Goal: Information Seeking & Learning: Learn about a topic

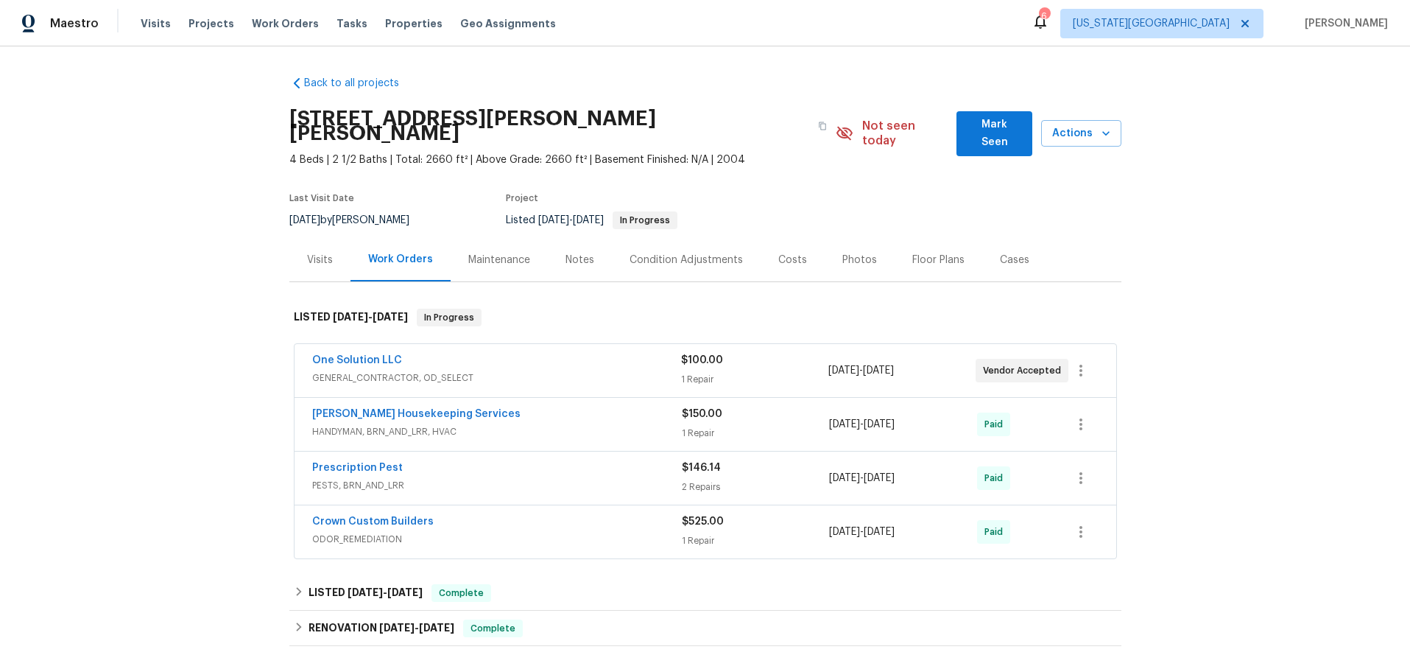
click at [590, 370] on span "GENERAL_CONTRACTOR, OD_SELECT" at bounding box center [496, 377] width 369 height 15
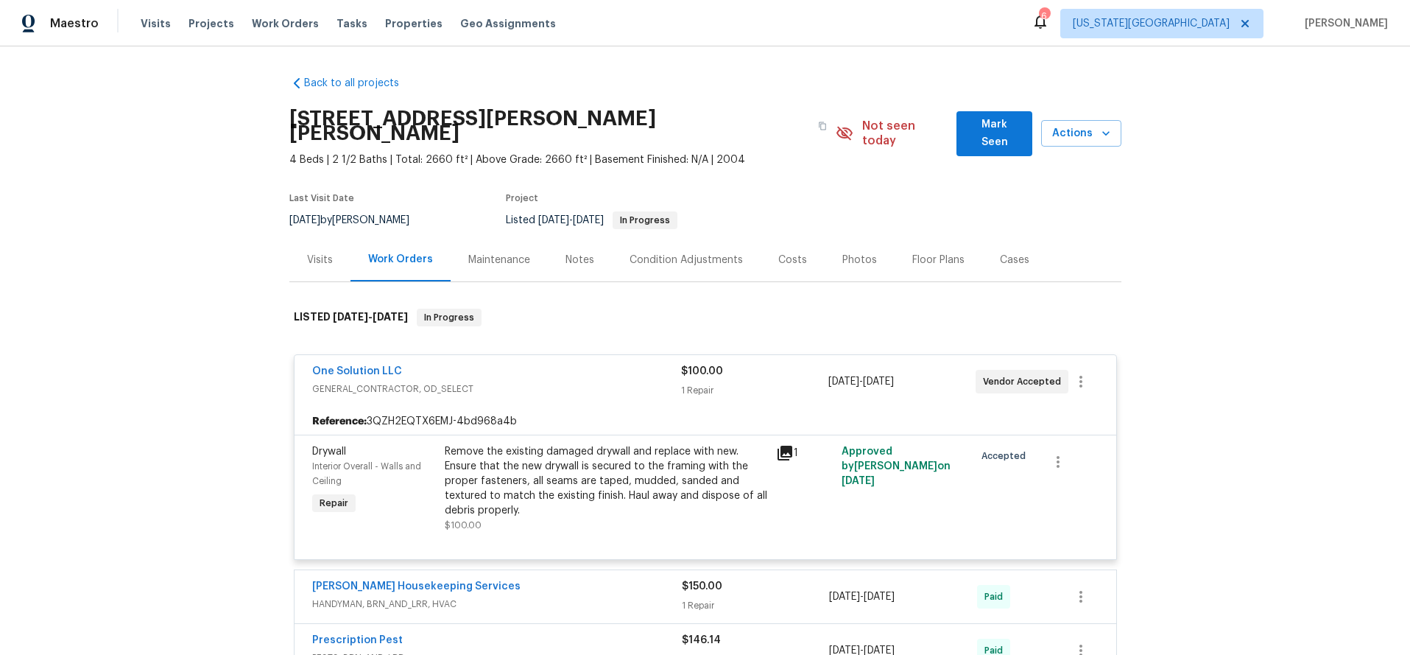
click at [592, 364] on div "One Solution LLC" at bounding box center [496, 373] width 369 height 18
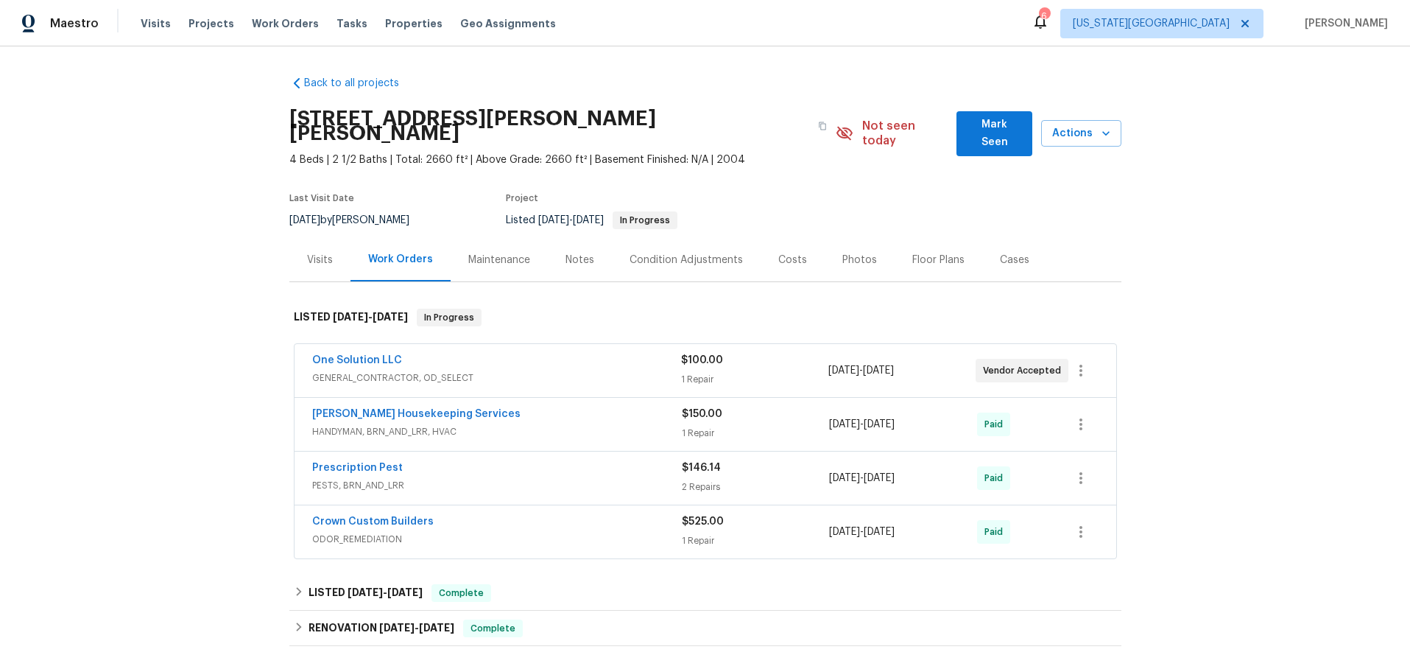
click at [592, 370] on span "GENERAL_CONTRACTOR, OD_SELECT" at bounding box center [496, 377] width 369 height 15
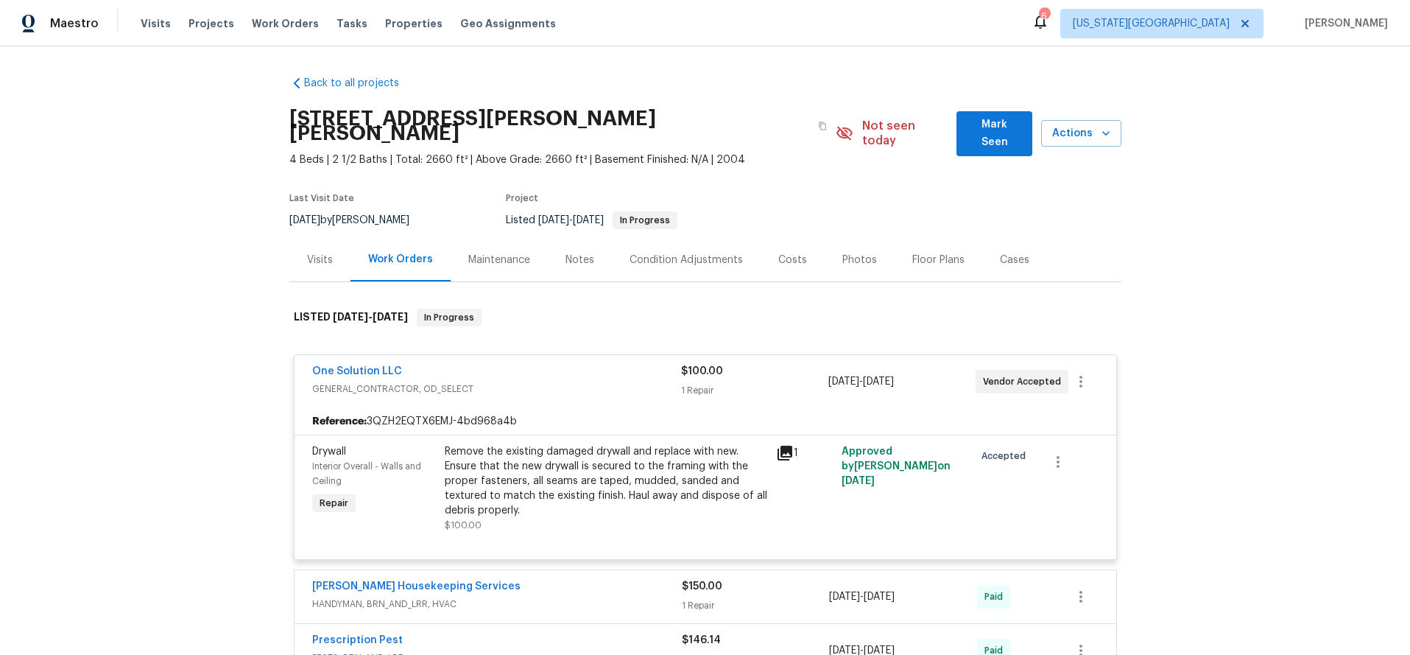
click at [601, 364] on div "One Solution LLC" at bounding box center [496, 373] width 369 height 18
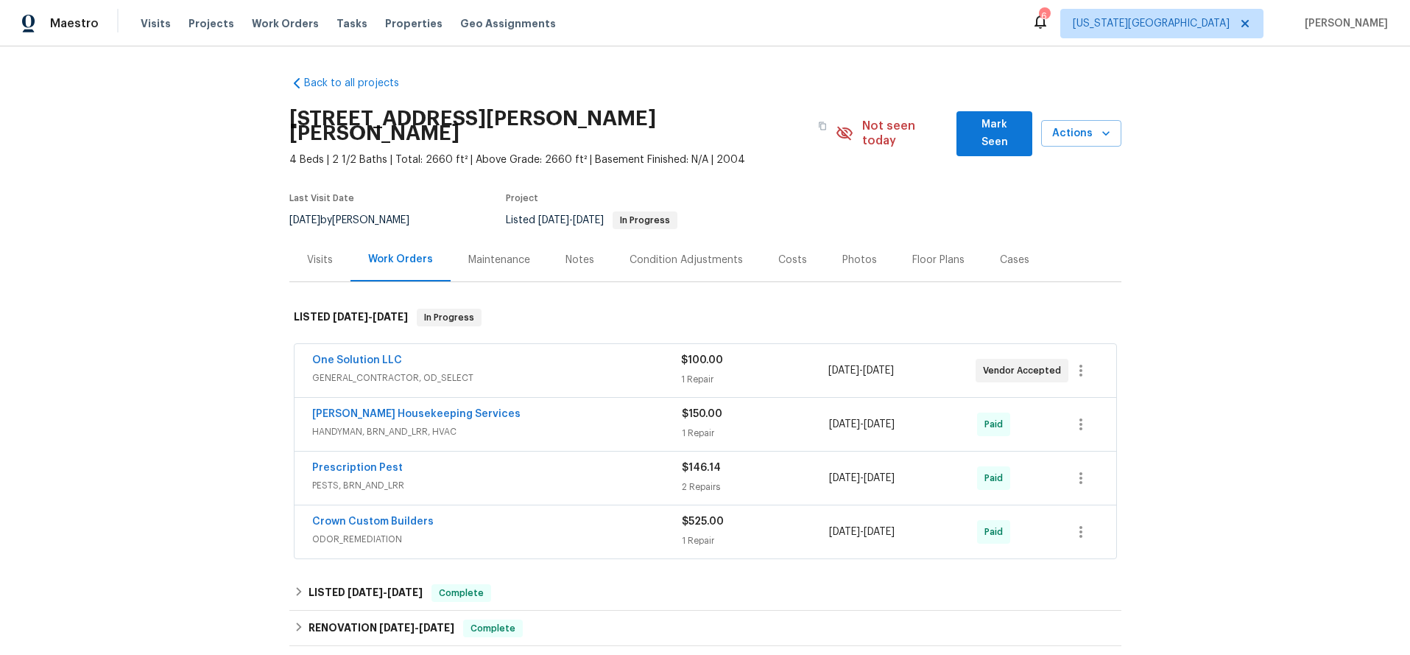
click at [599, 354] on div "One Solution LLC" at bounding box center [496, 362] width 369 height 18
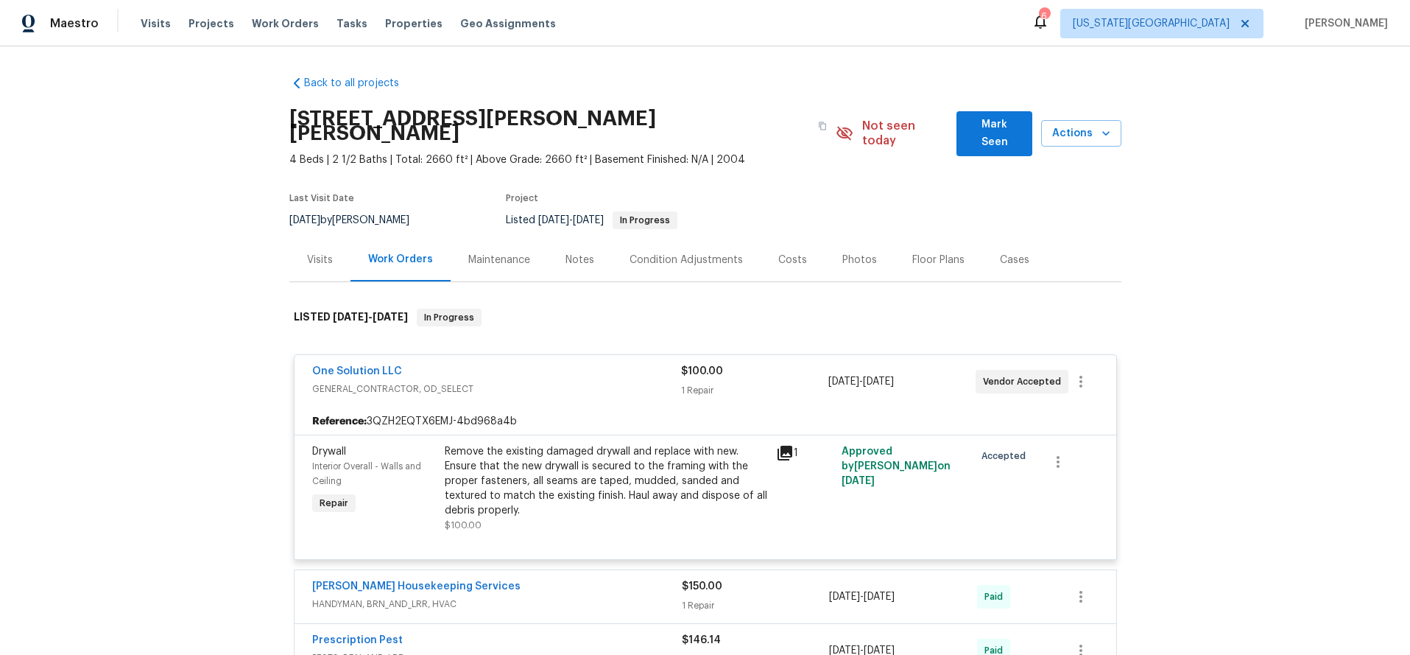
click at [600, 381] on span "GENERAL_CONTRACTOR, OD_SELECT" at bounding box center [496, 388] width 369 height 15
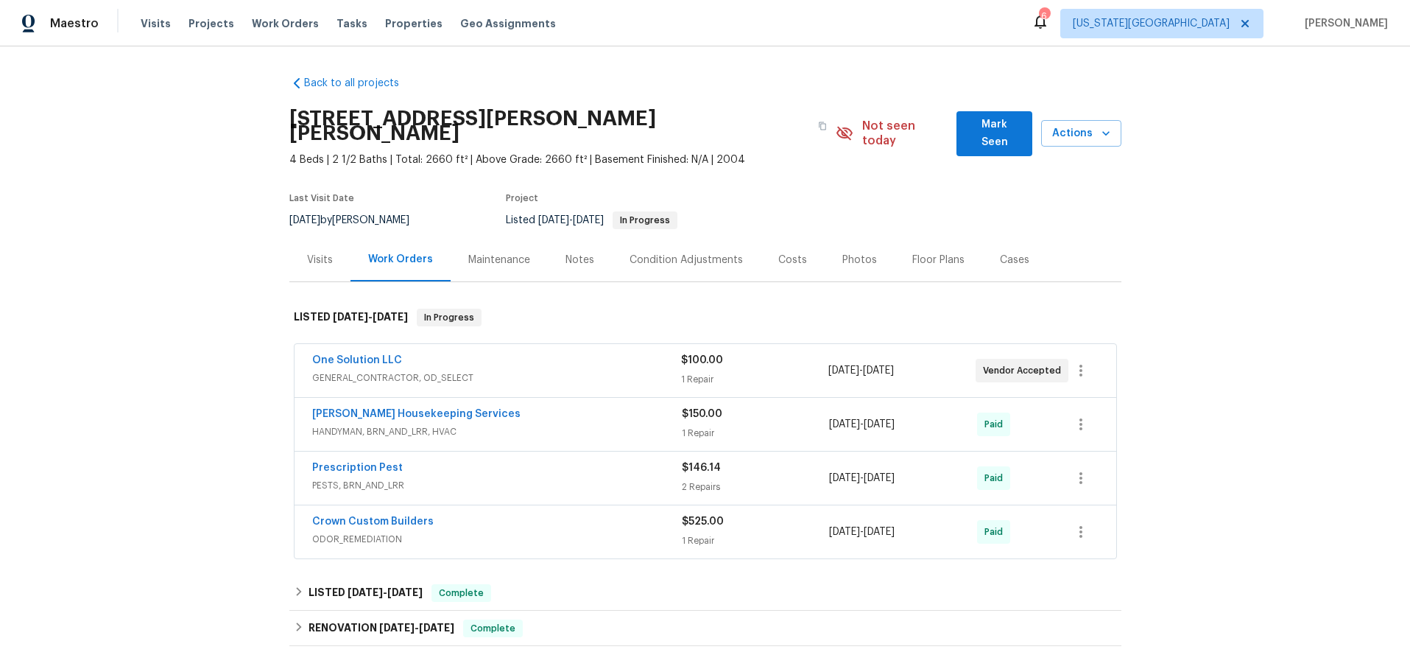
click at [589, 424] on span "HANDYMAN, BRN_AND_LRR, HVAC" at bounding box center [497, 431] width 370 height 15
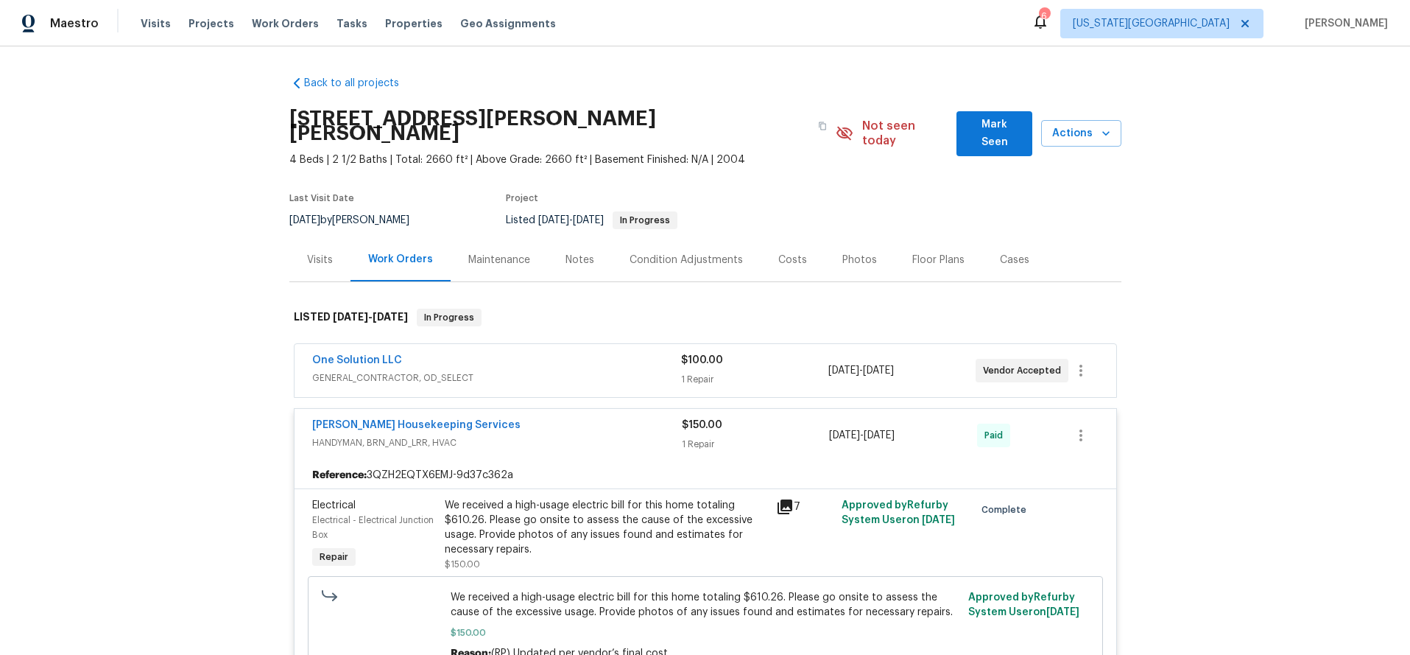
click at [591, 435] on span "HANDYMAN, BRN_AND_LRR, HVAC" at bounding box center [497, 442] width 370 height 15
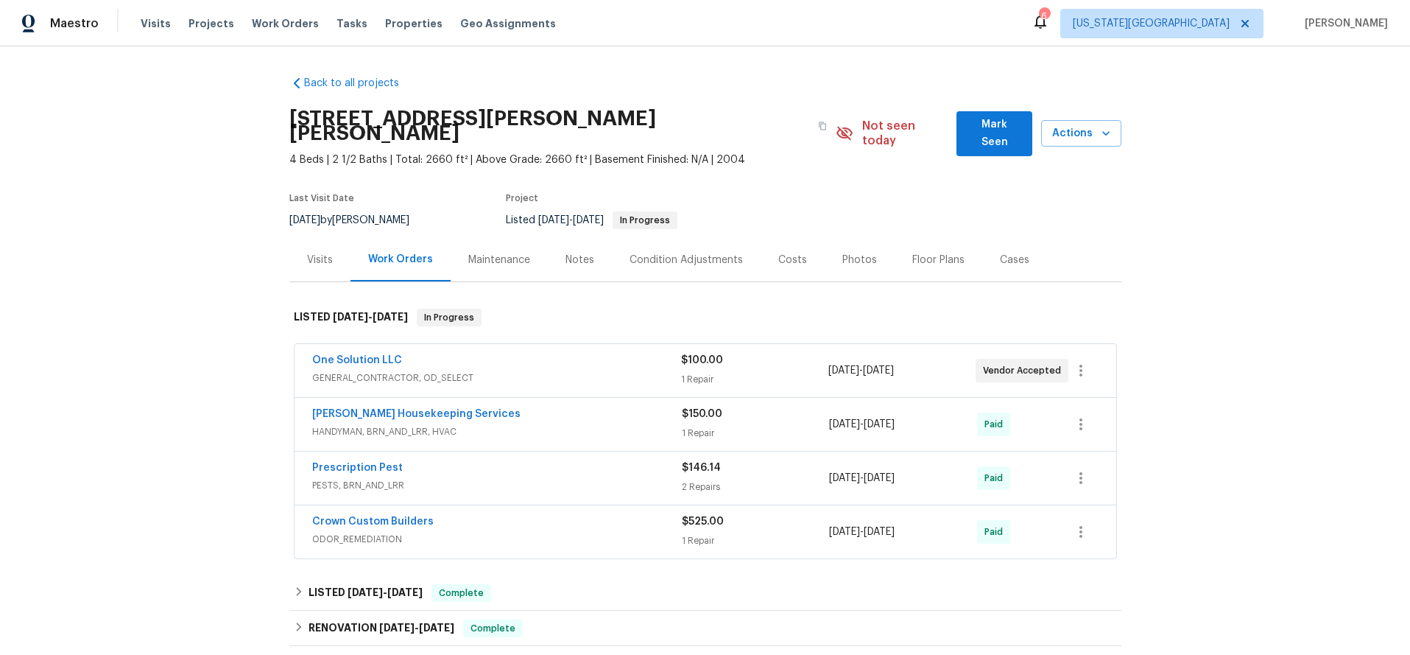
click at [591, 426] on div "[PERSON_NAME] Housekeeping Services HANDYMAN, BRN_AND_LRR, HVAC" at bounding box center [497, 424] width 370 height 35
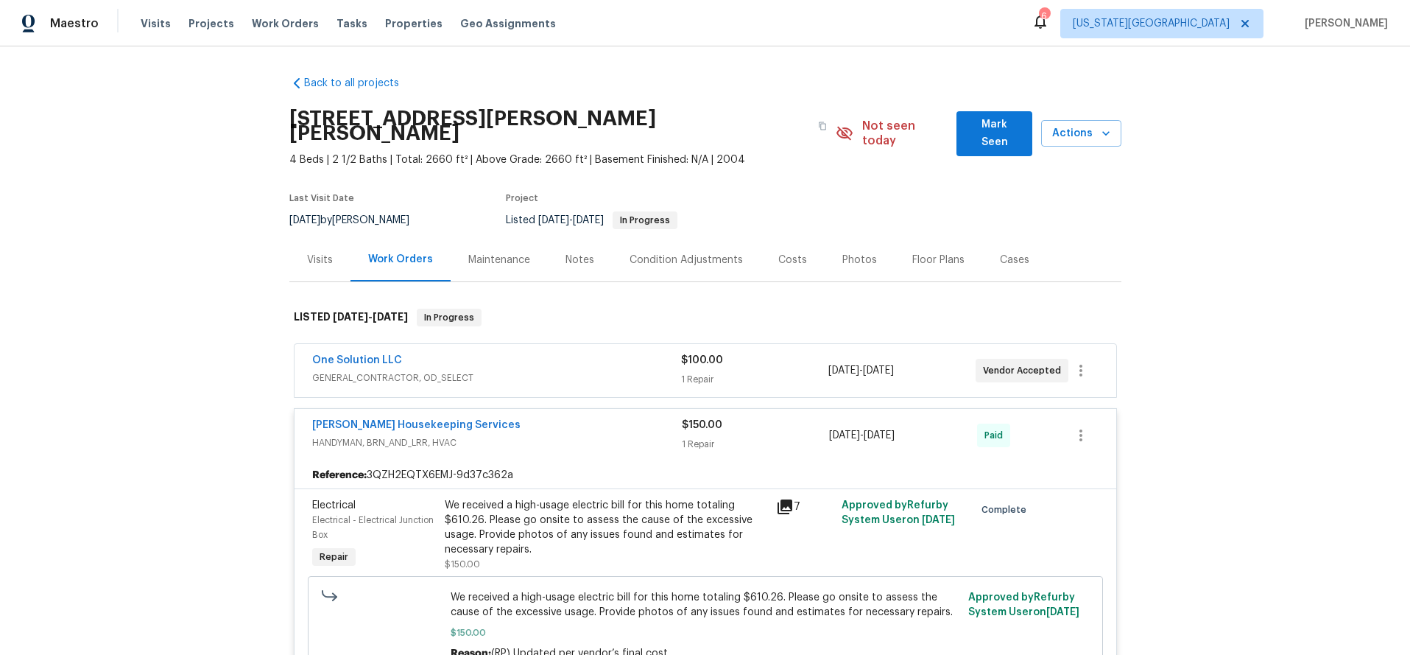
click at [591, 435] on span "HANDYMAN, BRN_AND_LRR, HVAC" at bounding box center [497, 442] width 370 height 15
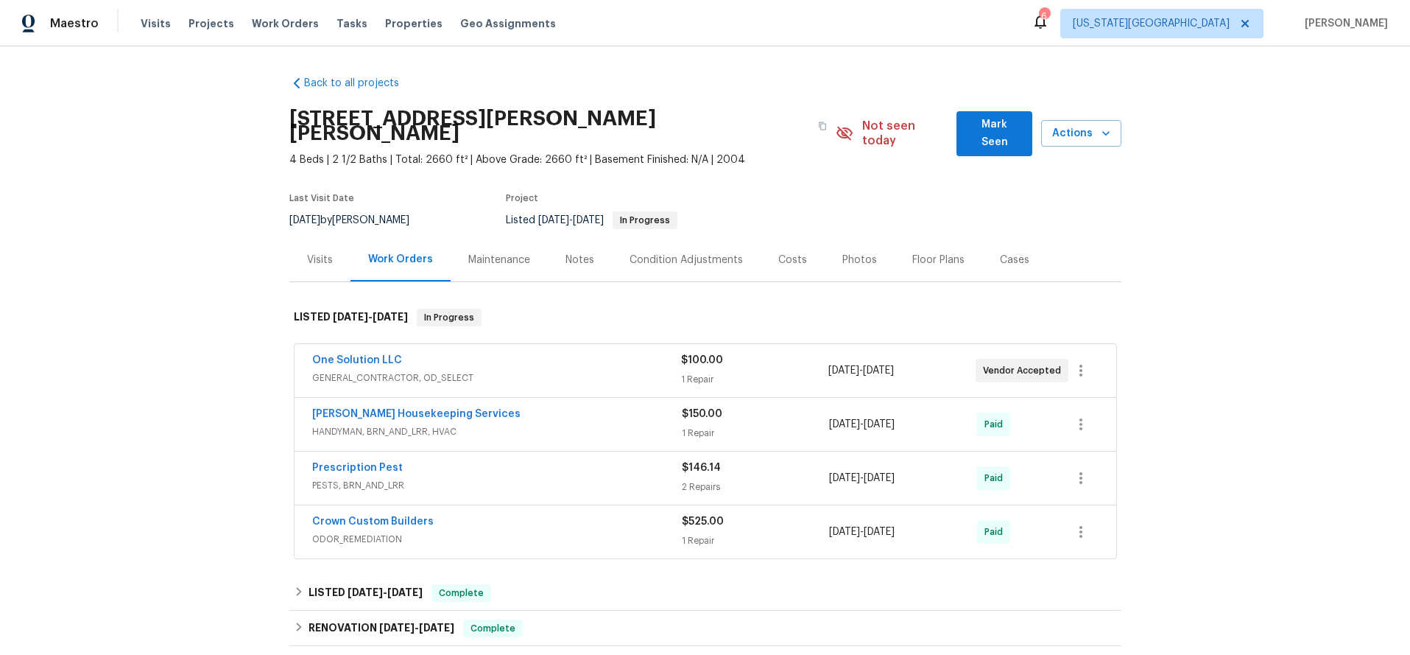
click at [582, 478] on span "PESTS, BRN_AND_LRR" at bounding box center [497, 485] width 370 height 15
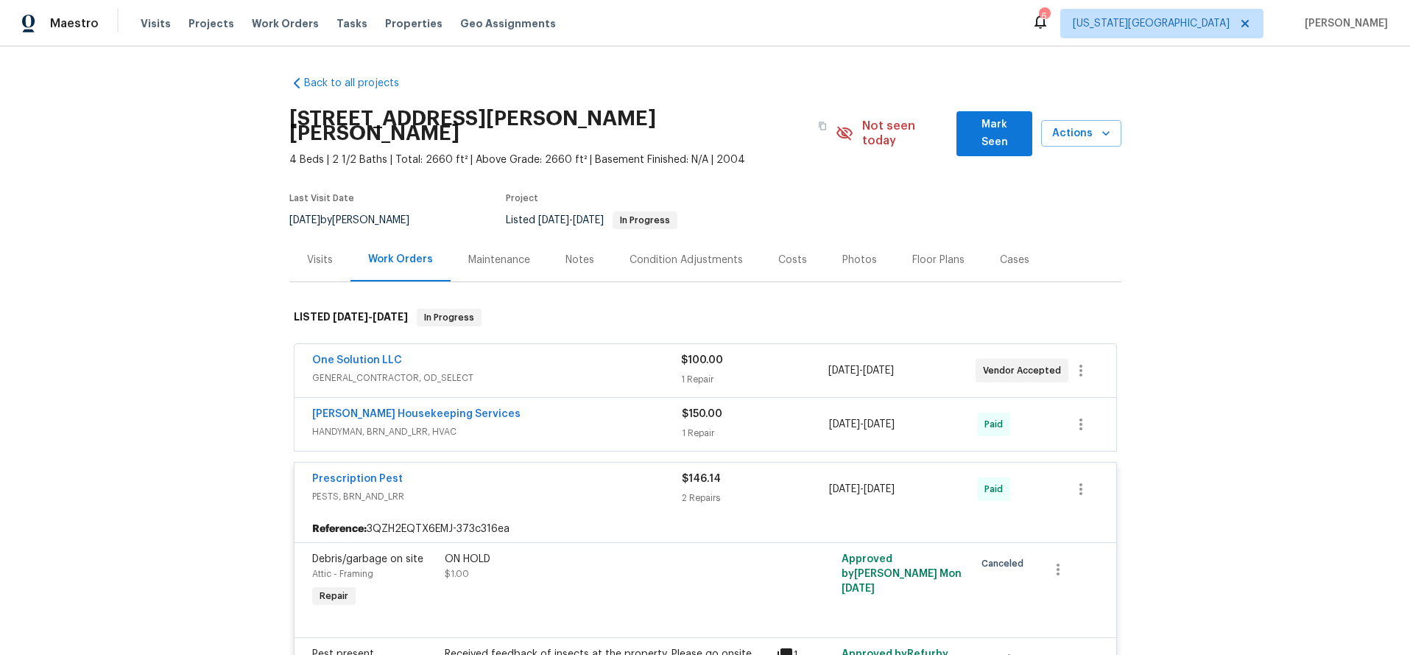
click at [585, 489] on span "PESTS, BRN_AND_LRR" at bounding box center [497, 496] width 370 height 15
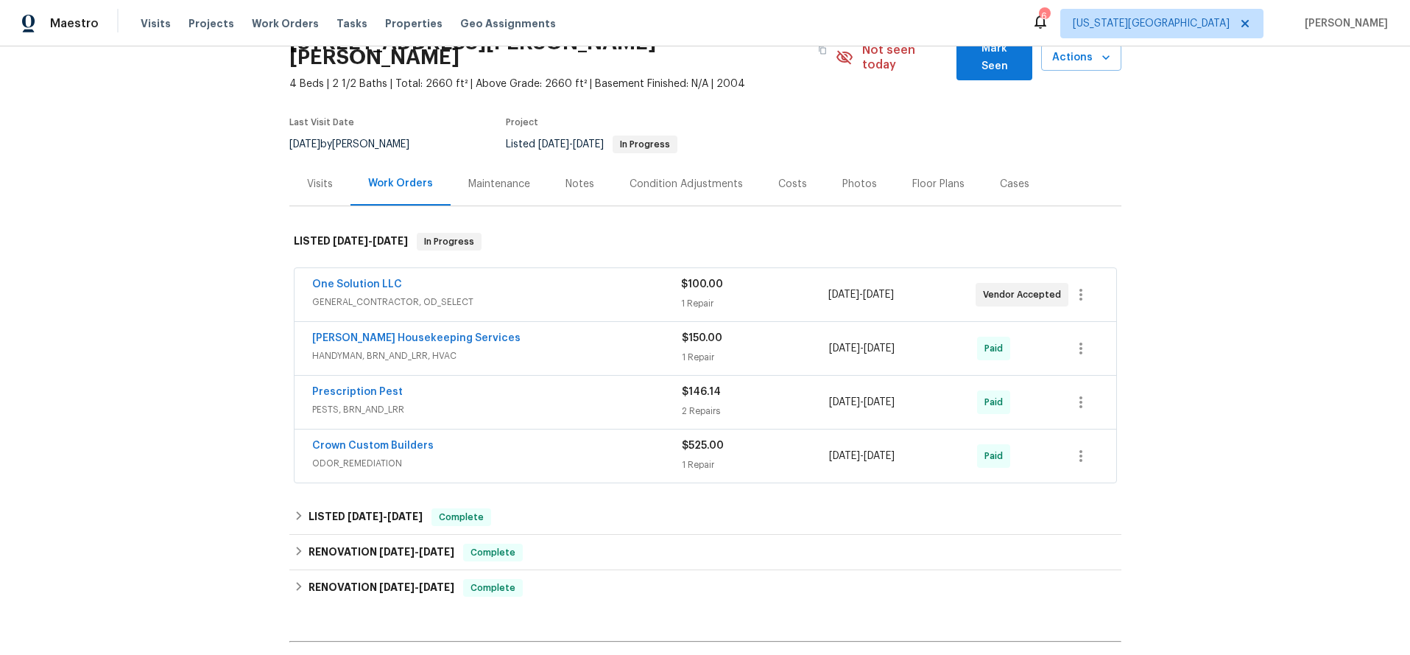
scroll to position [77, 0]
click at [586, 455] on span "ODOR_REMEDIATION" at bounding box center [497, 462] width 370 height 15
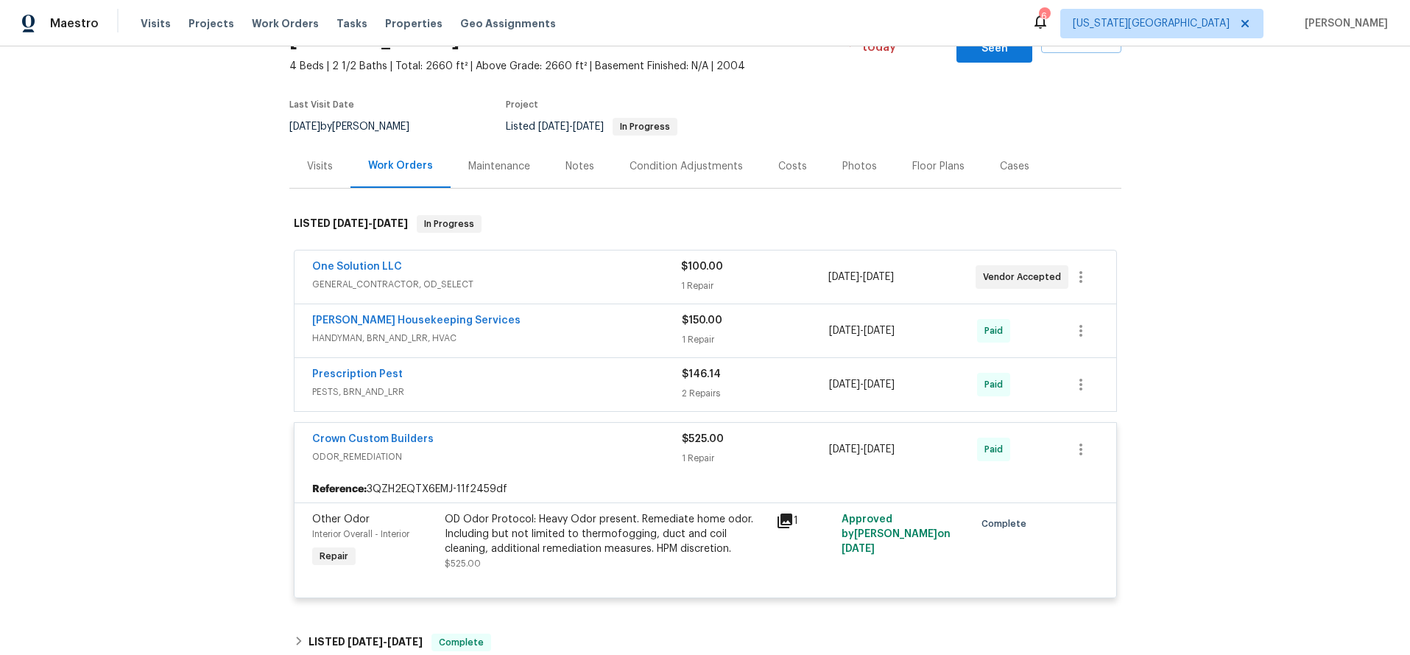
scroll to position [120, 0]
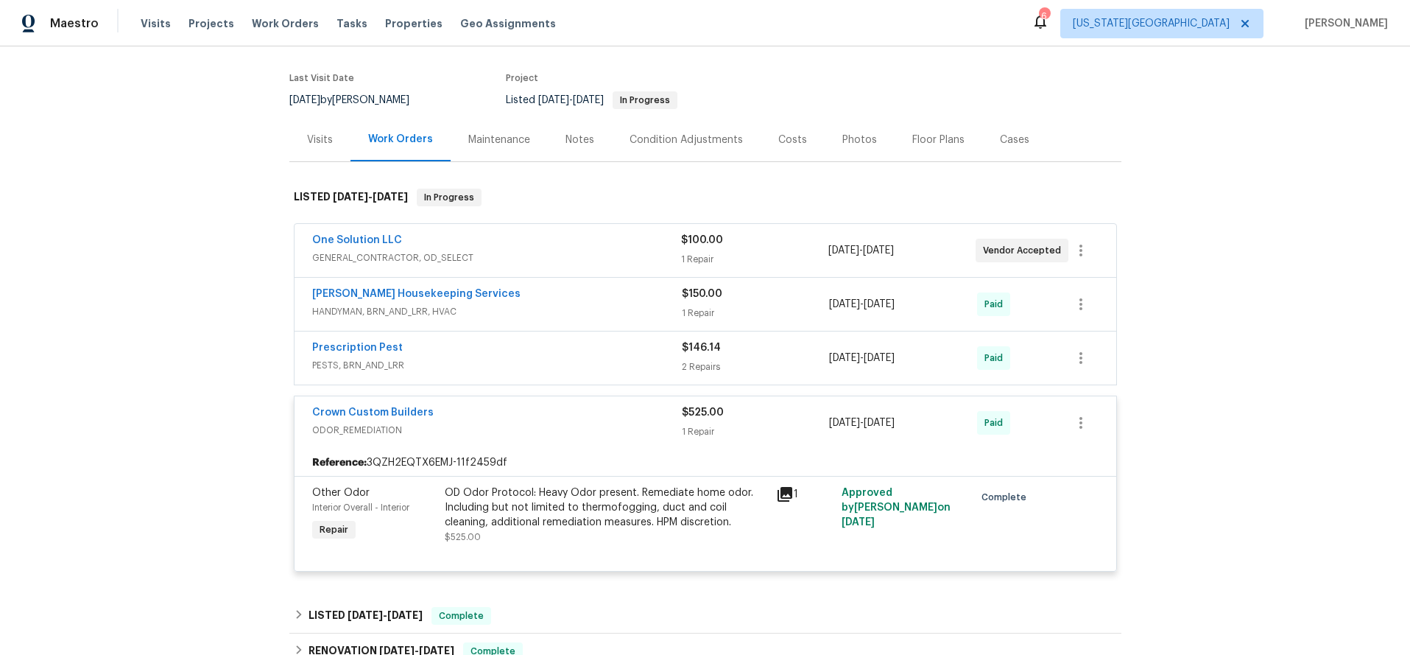
click at [589, 423] on span "ODOR_REMEDIATION" at bounding box center [497, 430] width 370 height 15
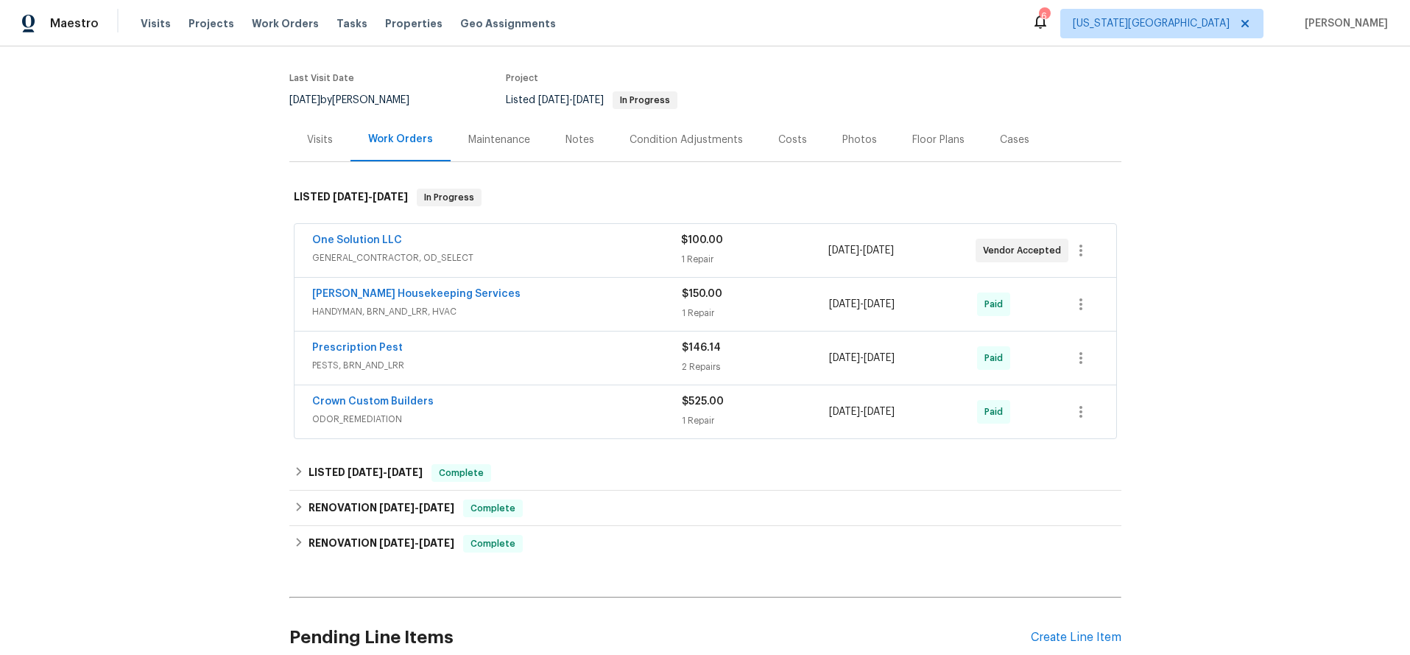
click at [566, 288] on div "[PERSON_NAME] Housekeeping Services" at bounding box center [497, 295] width 370 height 18
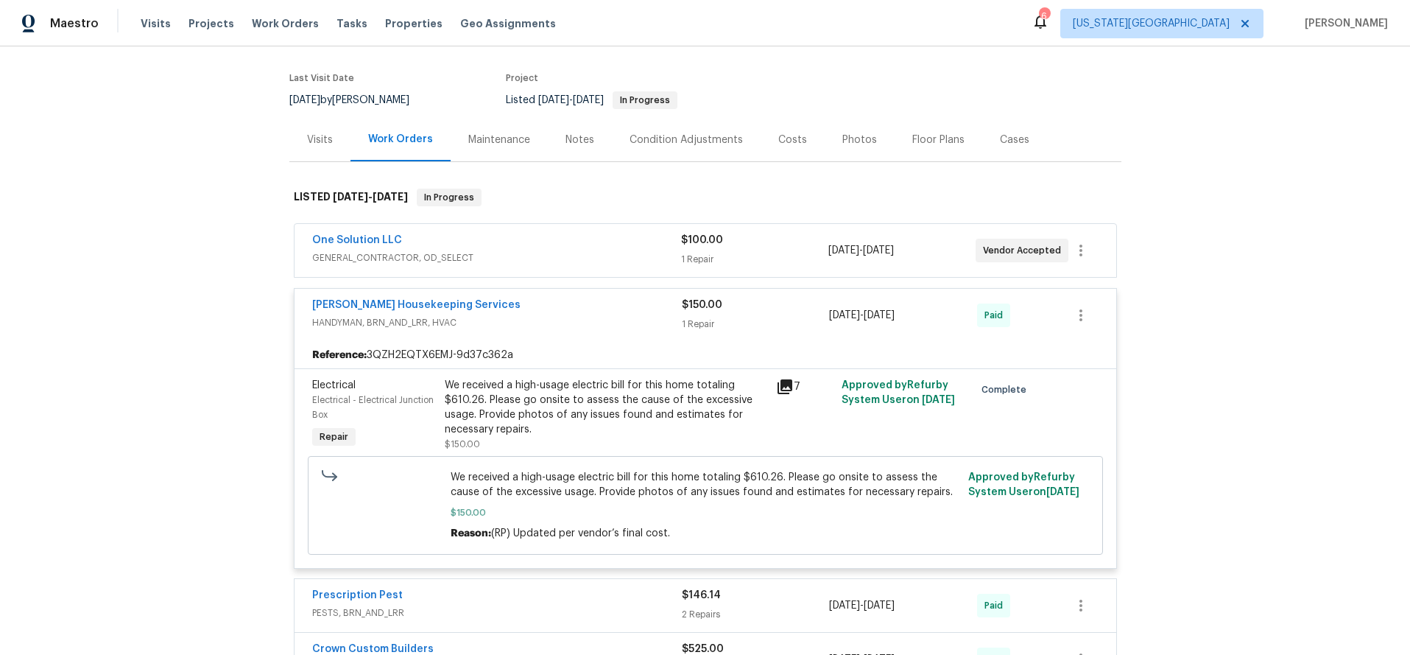
click at [572, 298] on div "[PERSON_NAME] Housekeeping Services" at bounding box center [497, 307] width 370 height 18
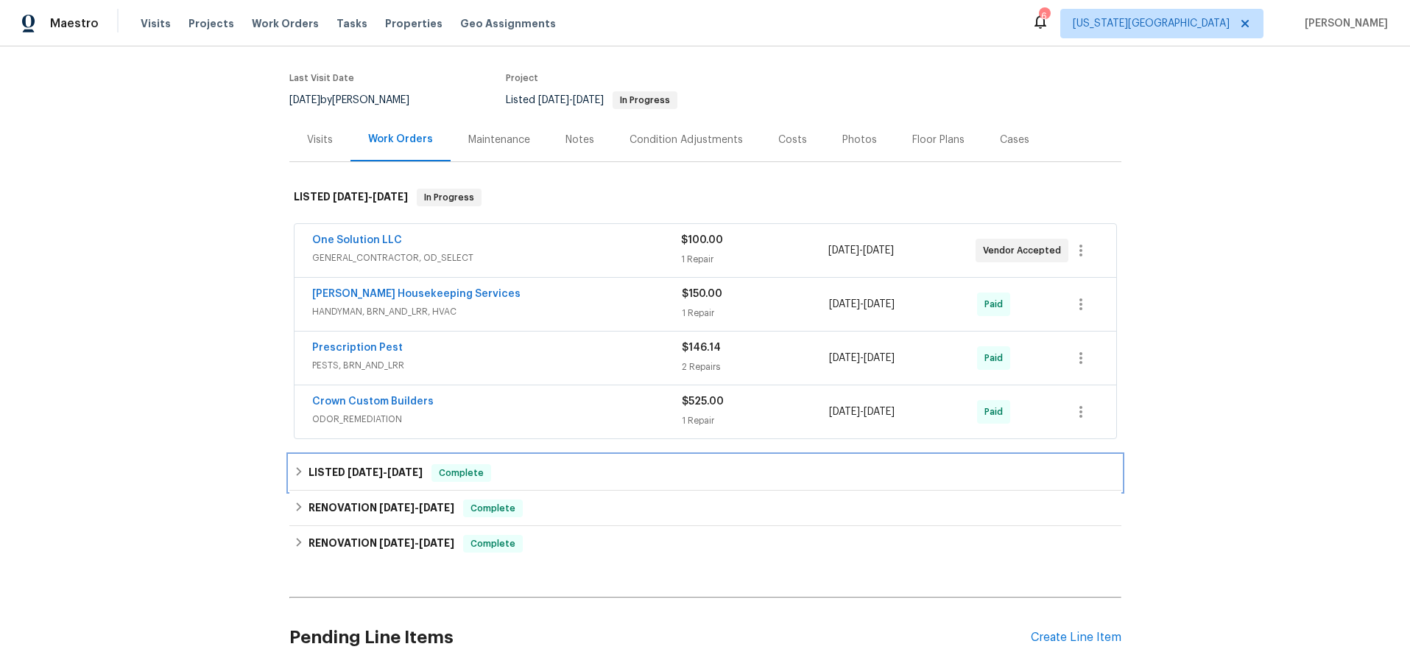
click at [588, 464] on div "LISTED [DATE] - [DATE] Complete" at bounding box center [705, 473] width 823 height 18
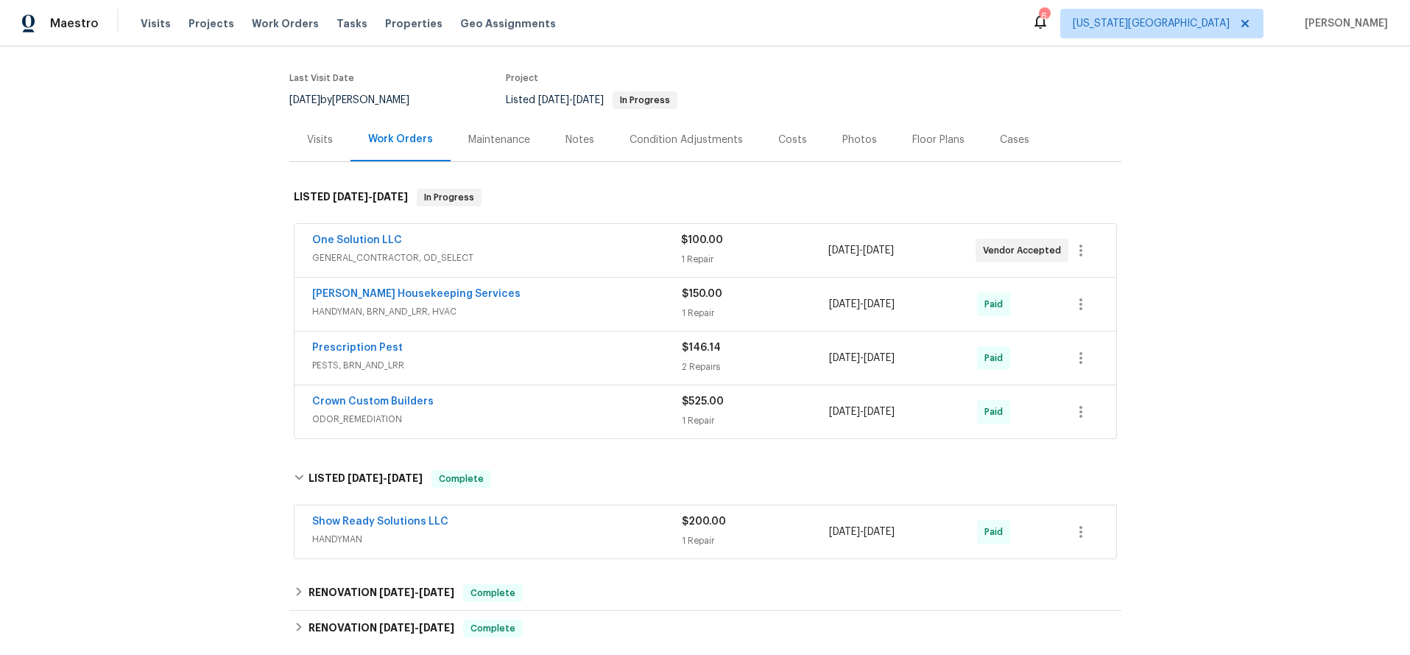
click at [572, 514] on div "Show Ready Solutions LLC" at bounding box center [497, 523] width 370 height 18
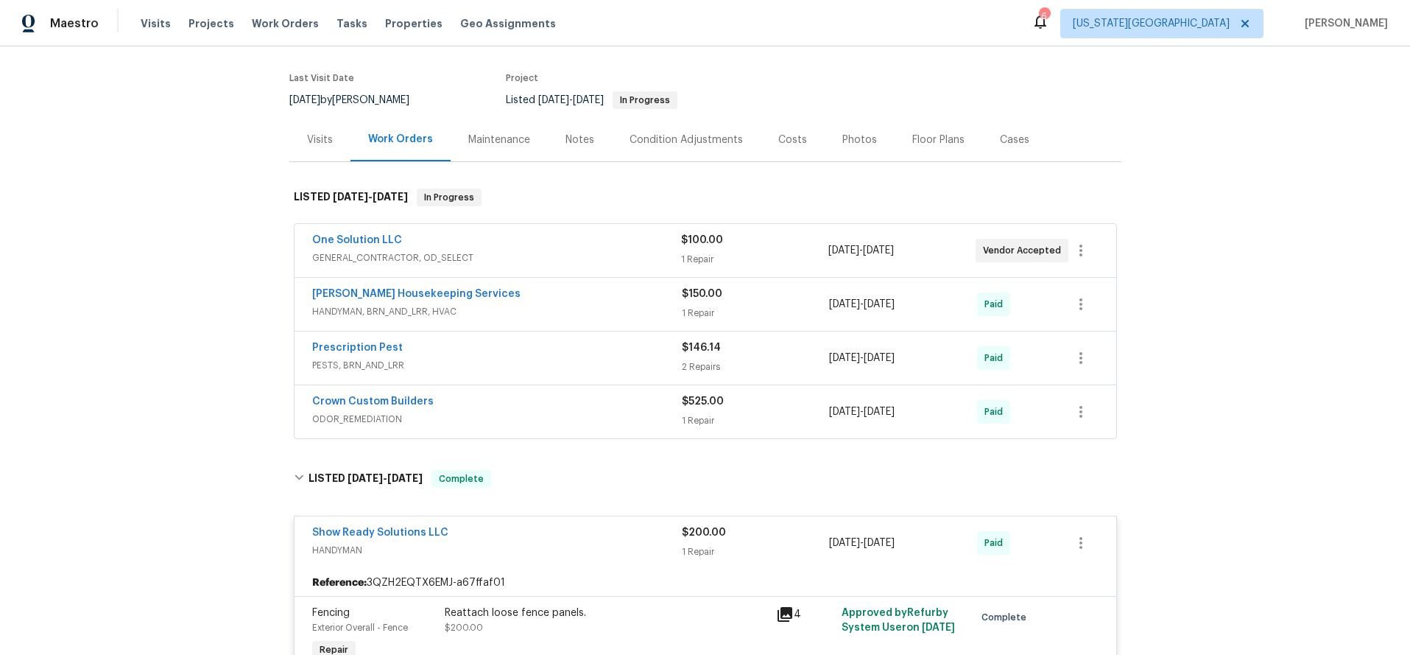
click at [579, 516] on div "Show Ready Solutions LLC HANDYMAN $200.00 1 Repair [DATE] - [DATE] Paid" at bounding box center [706, 542] width 822 height 53
click at [563, 543] on span "HANDYMAN" at bounding box center [497, 550] width 370 height 15
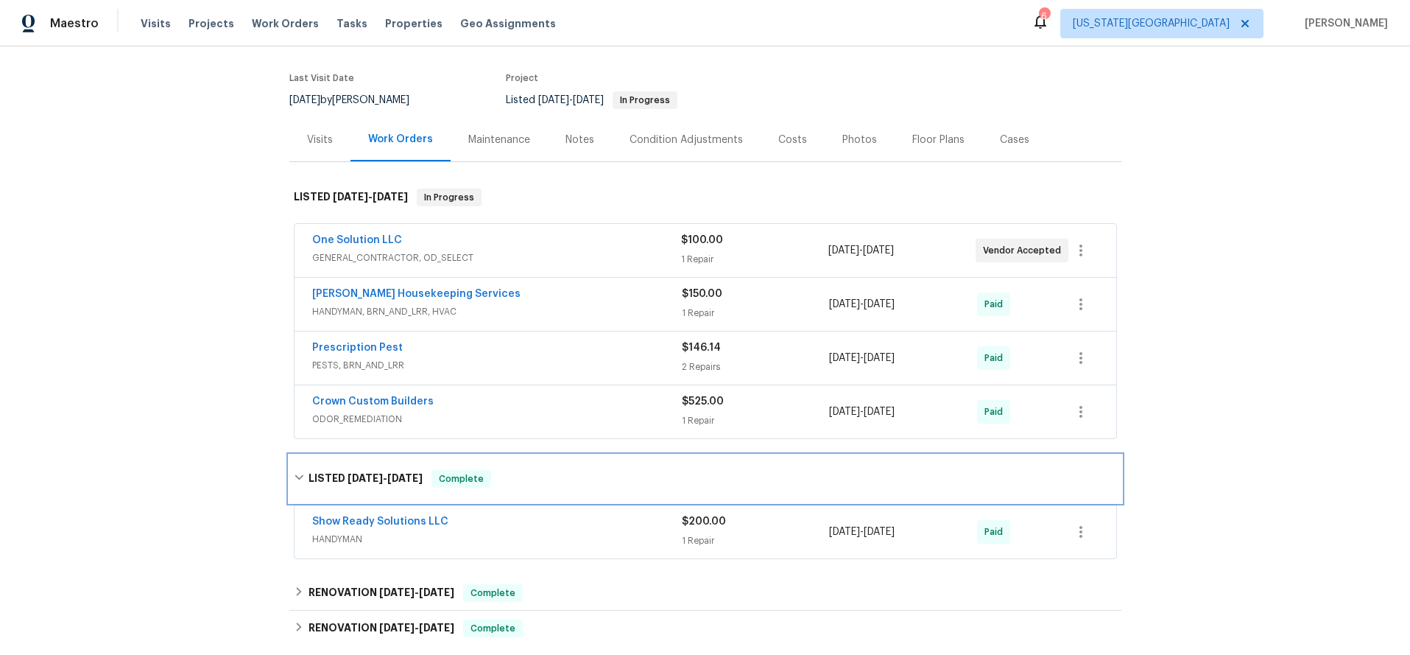
click at [579, 455] on div "LISTED [DATE] - [DATE] Complete" at bounding box center [705, 478] width 832 height 47
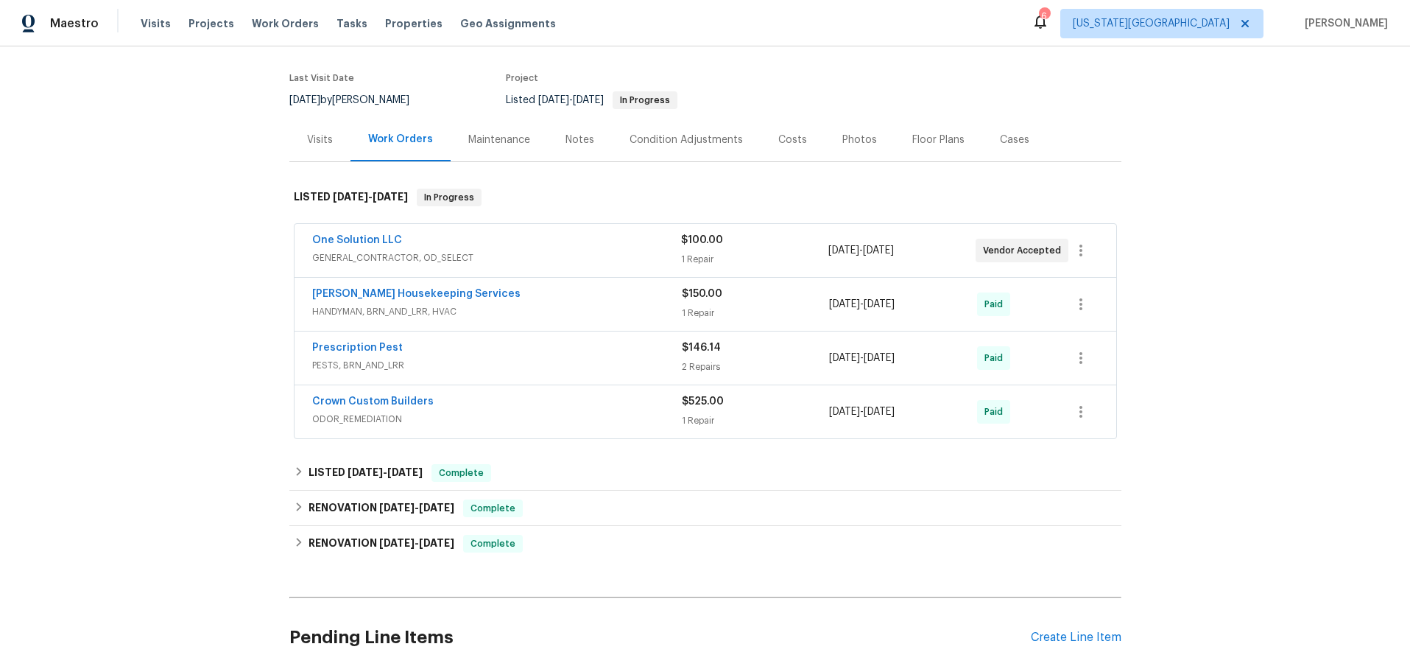
click at [552, 304] on span "HANDYMAN, BRN_AND_LRR, HVAC" at bounding box center [497, 311] width 370 height 15
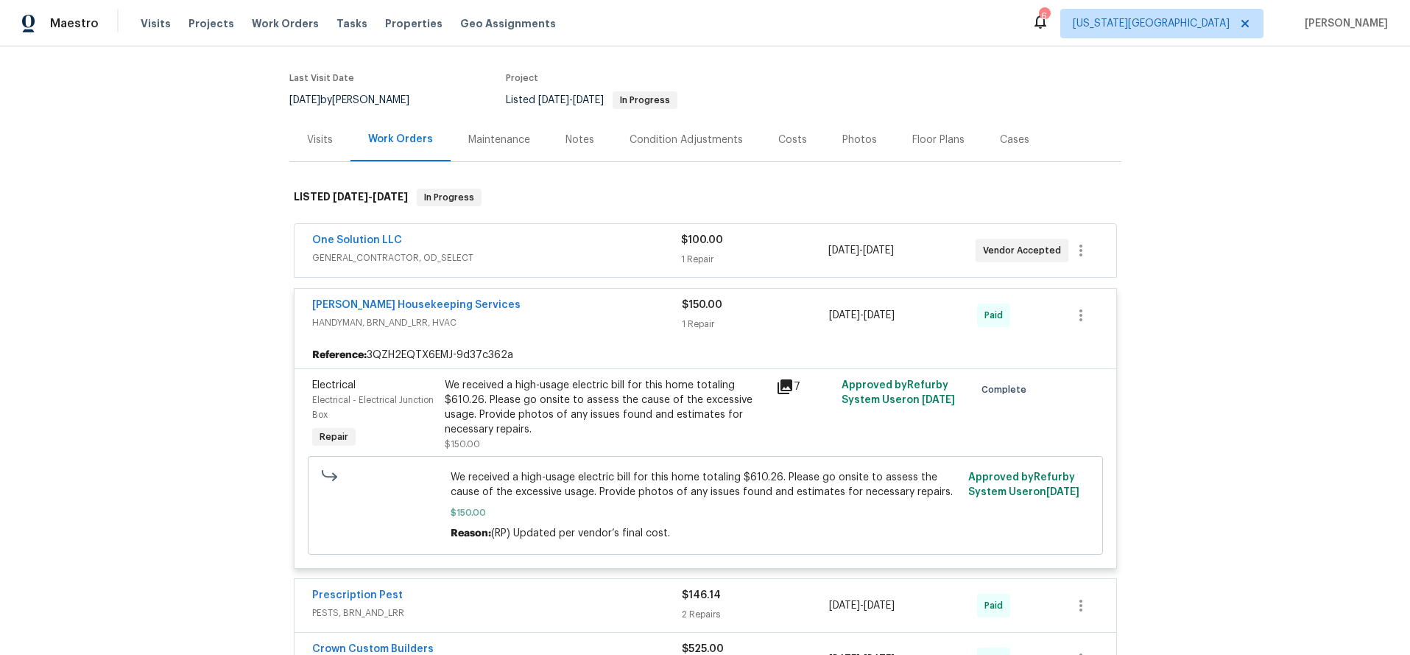
click at [568, 315] on span "HANDYMAN, BRN_AND_LRR, HVAC" at bounding box center [497, 322] width 370 height 15
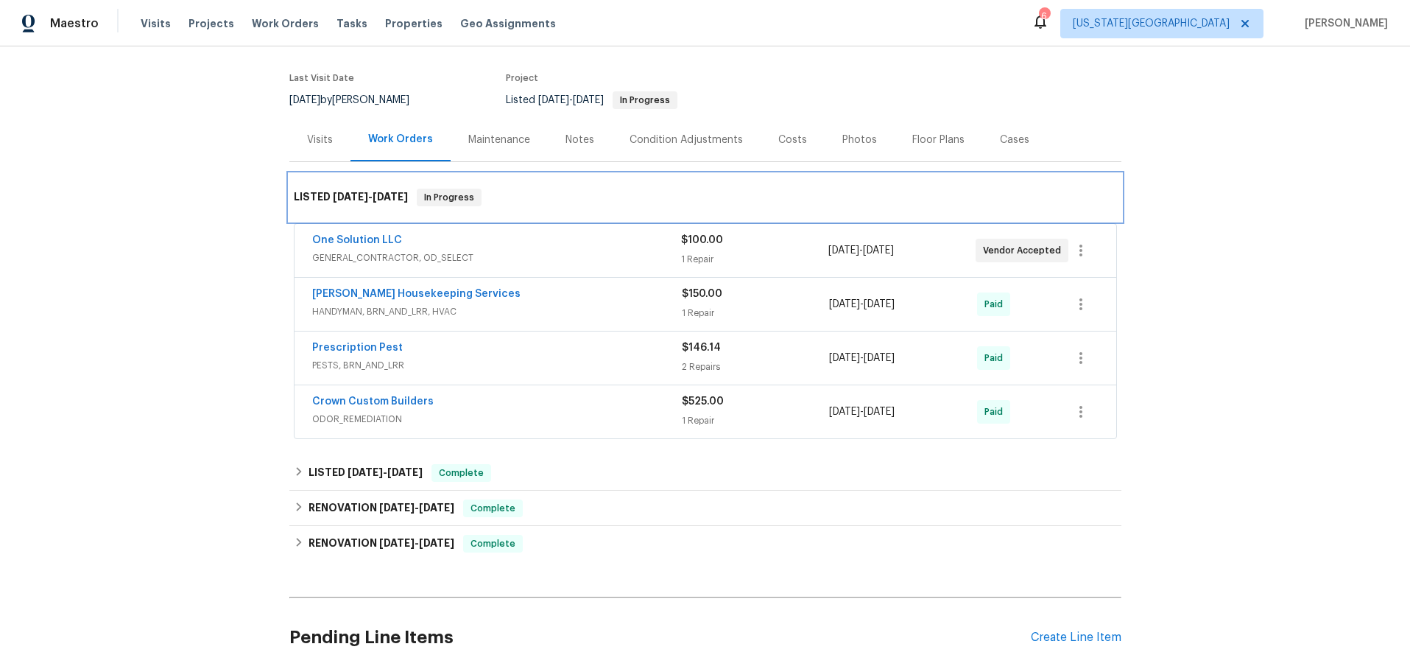
click at [567, 189] on div "LISTED [DATE] - [DATE] In Progress" at bounding box center [705, 198] width 823 height 18
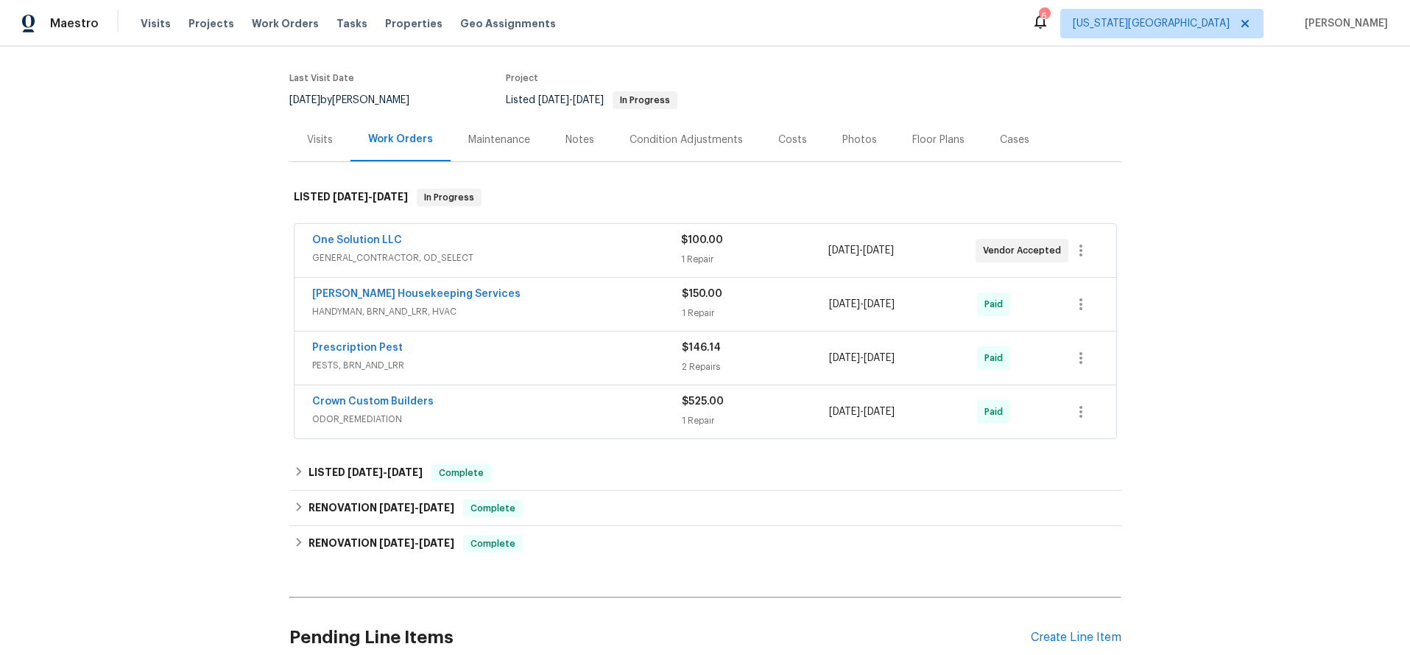
click at [549, 304] on span "HANDYMAN, BRN_AND_LRR, HVAC" at bounding box center [497, 311] width 370 height 15
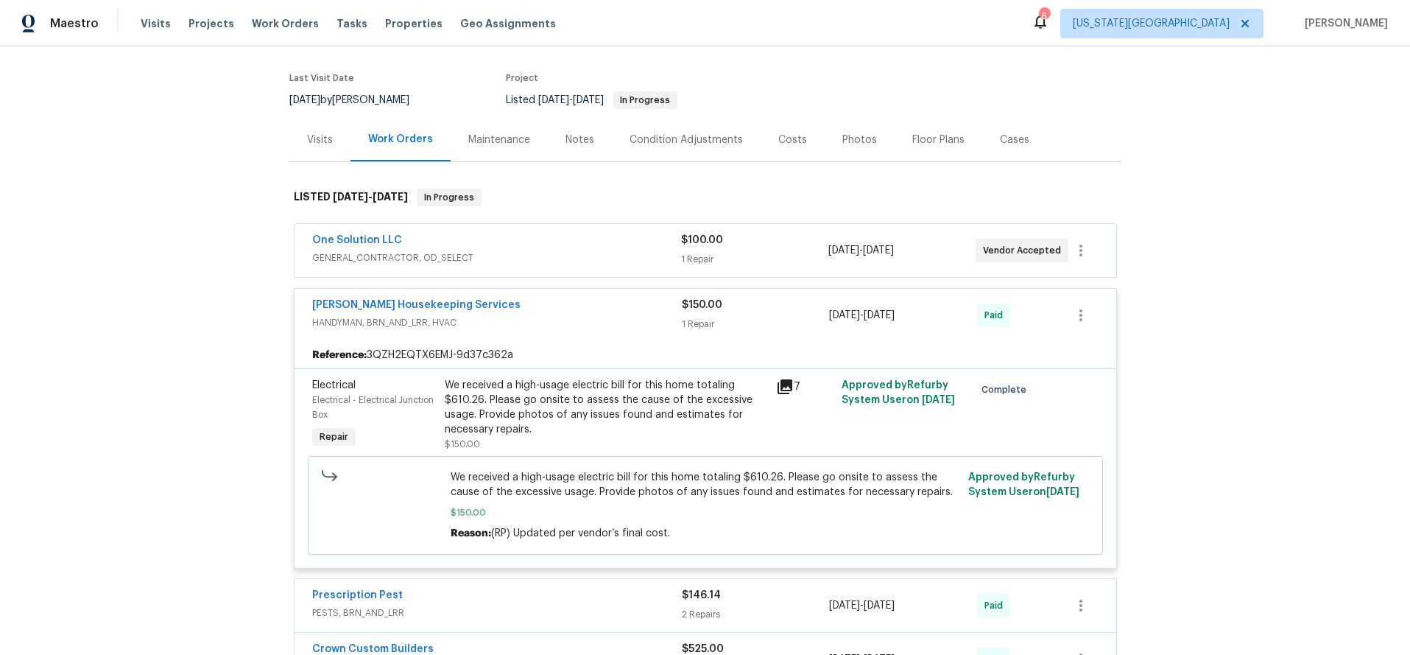
click at [549, 298] on div "[PERSON_NAME] Housekeeping Services" at bounding box center [497, 307] width 370 height 18
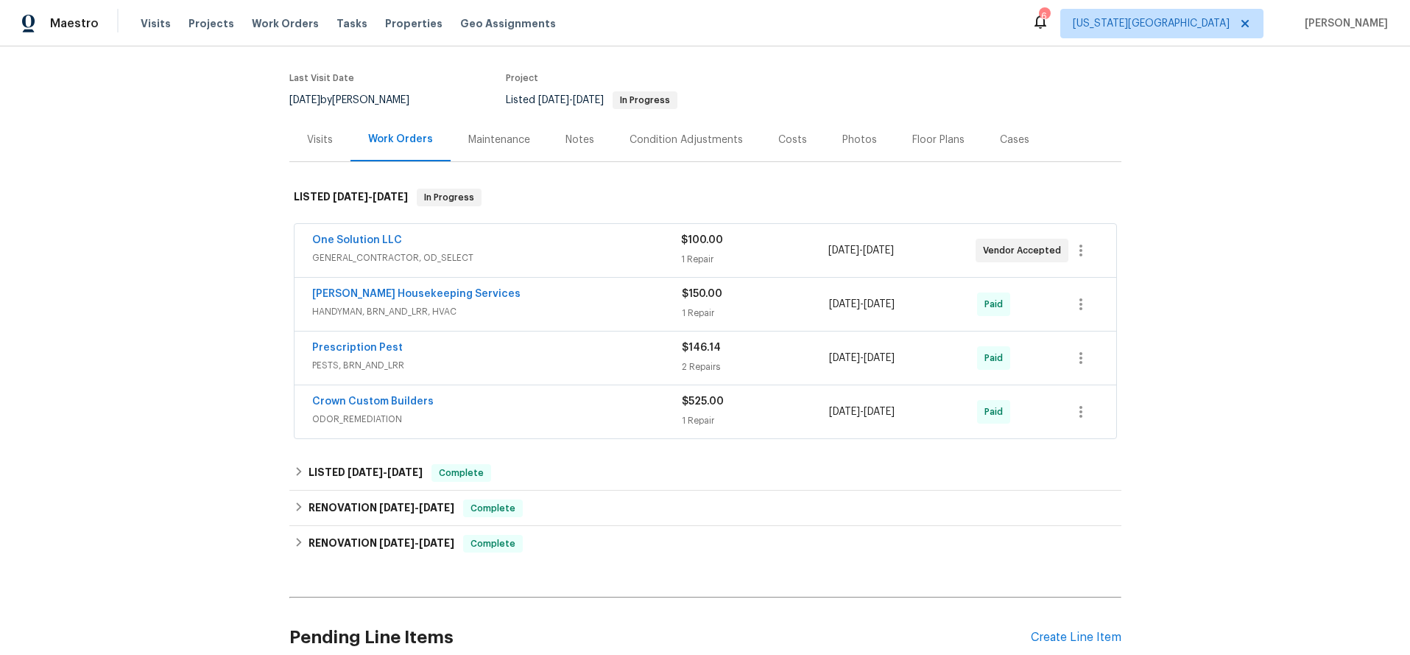
click at [530, 286] on div "[PERSON_NAME] Housekeeping Services" at bounding box center [497, 295] width 370 height 18
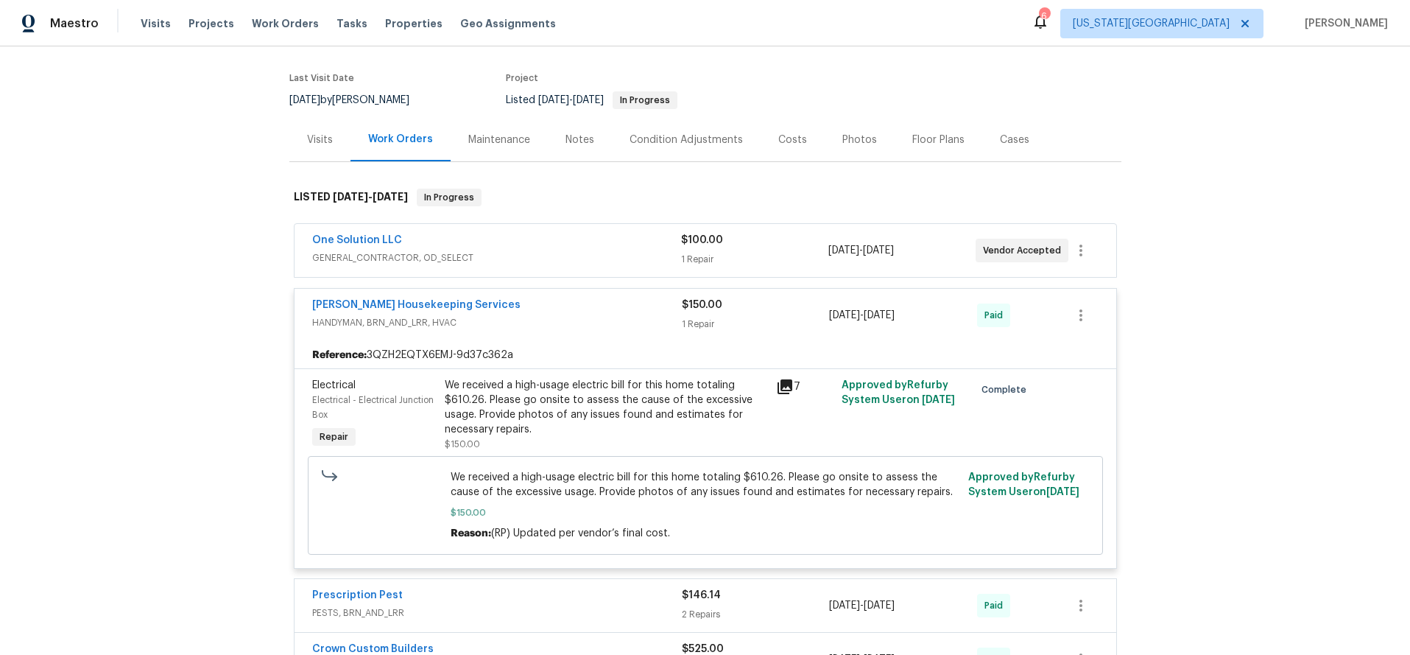
click at [780, 378] on icon at bounding box center [785, 387] width 18 height 18
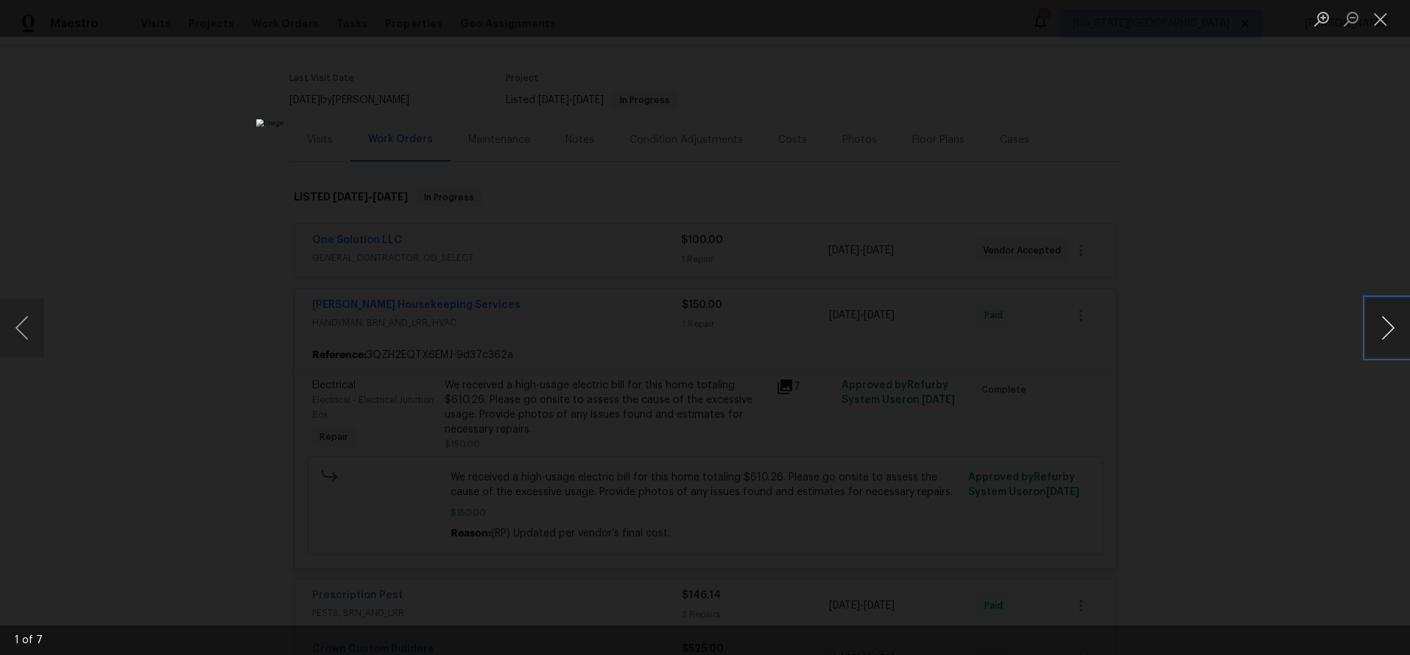
click at [1378, 333] on button "Next image" at bounding box center [1388, 327] width 44 height 59
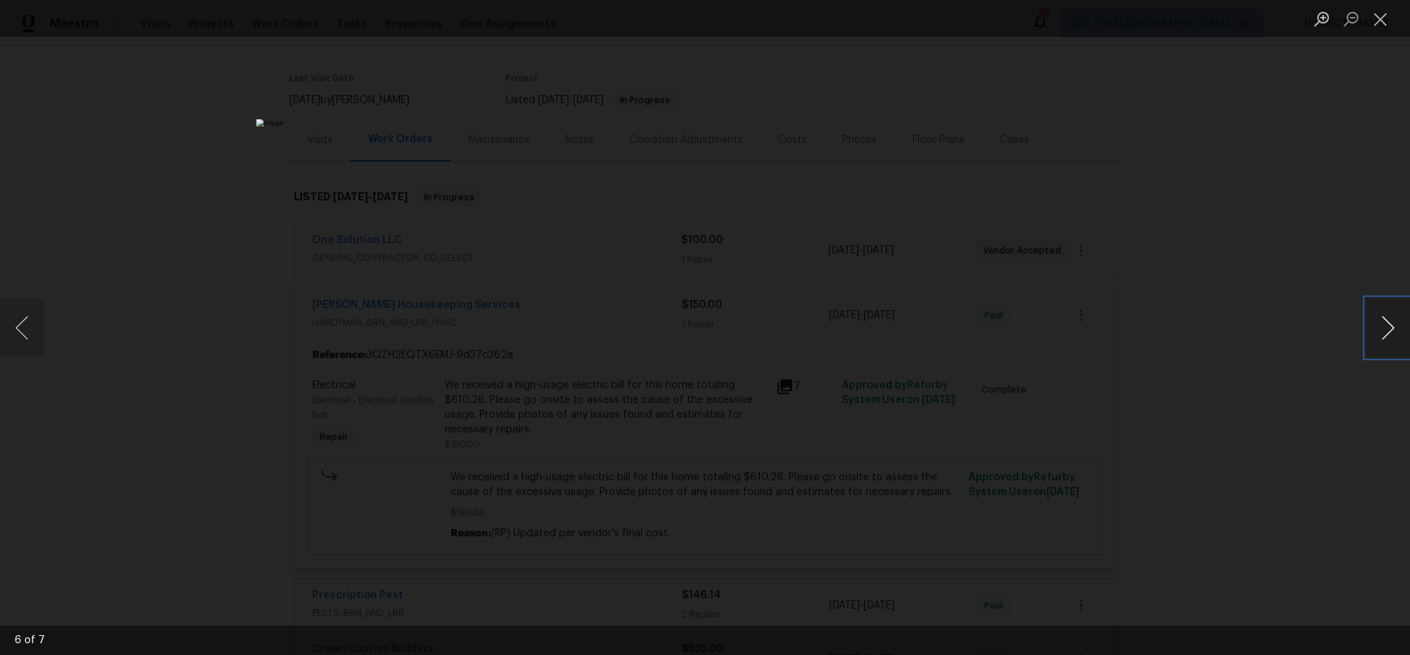
click at [1378, 333] on button "Next image" at bounding box center [1388, 327] width 44 height 59
click at [1376, 332] on button "Next image" at bounding box center [1388, 327] width 44 height 59
click at [1301, 248] on div "Lightbox" at bounding box center [705, 327] width 1410 height 655
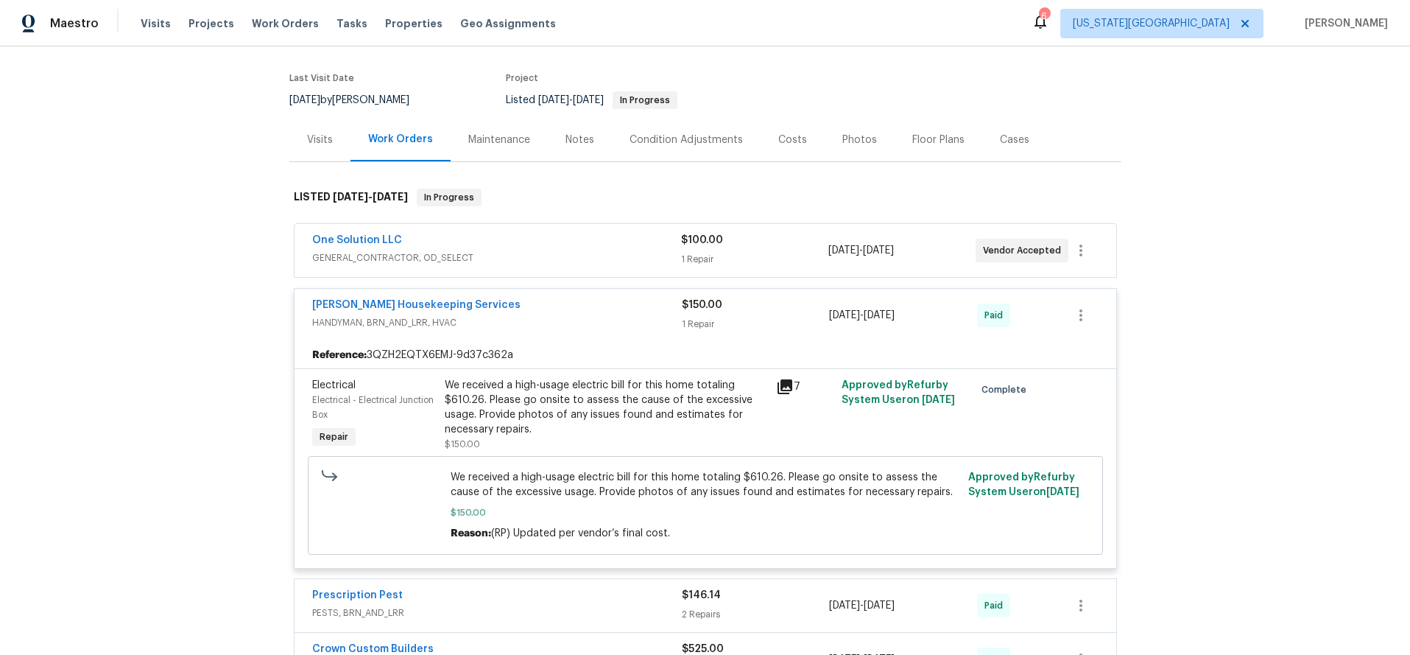
click at [569, 298] on div "[PERSON_NAME] Housekeeping Services" at bounding box center [497, 307] width 370 height 18
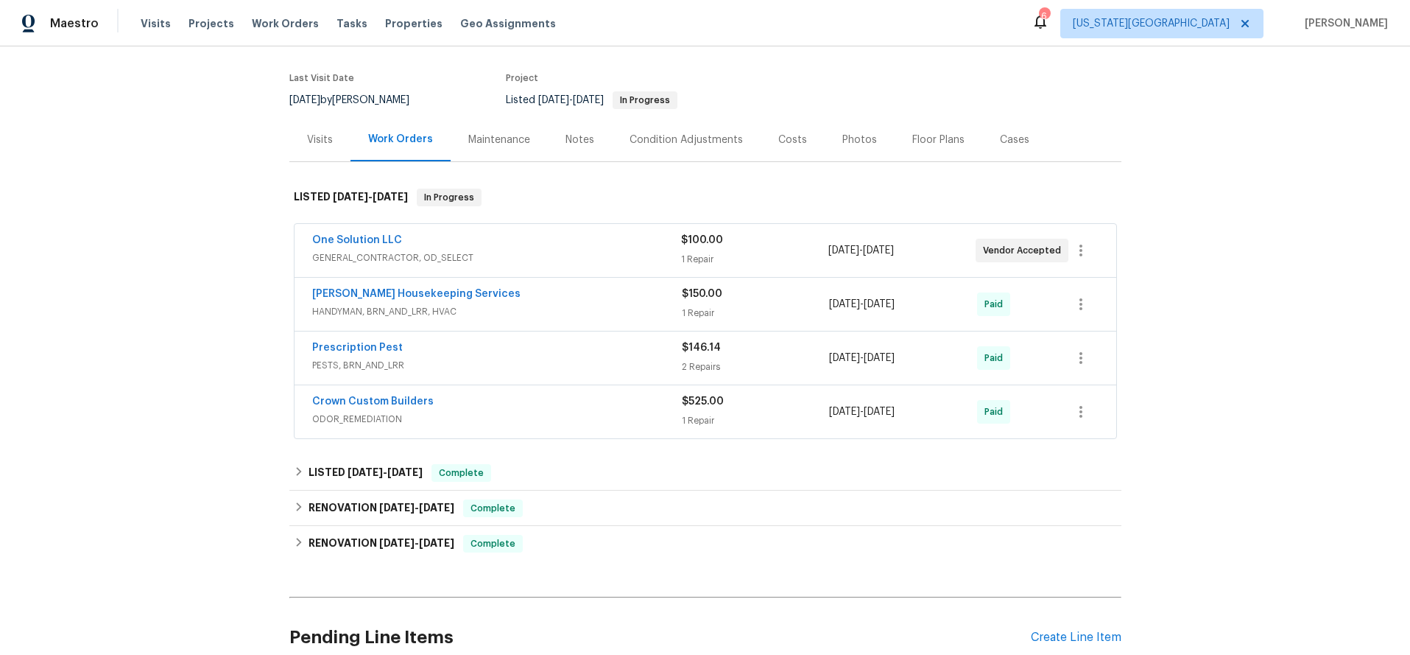
click at [138, 290] on div "Back to all projects [STREET_ADDRESS][PERSON_NAME][PERSON_NAME] 4 Beds | 2 1/2 …" at bounding box center [705, 350] width 1410 height 608
click at [590, 465] on div "LISTED [DATE] - [DATE] Complete" at bounding box center [705, 473] width 823 height 18
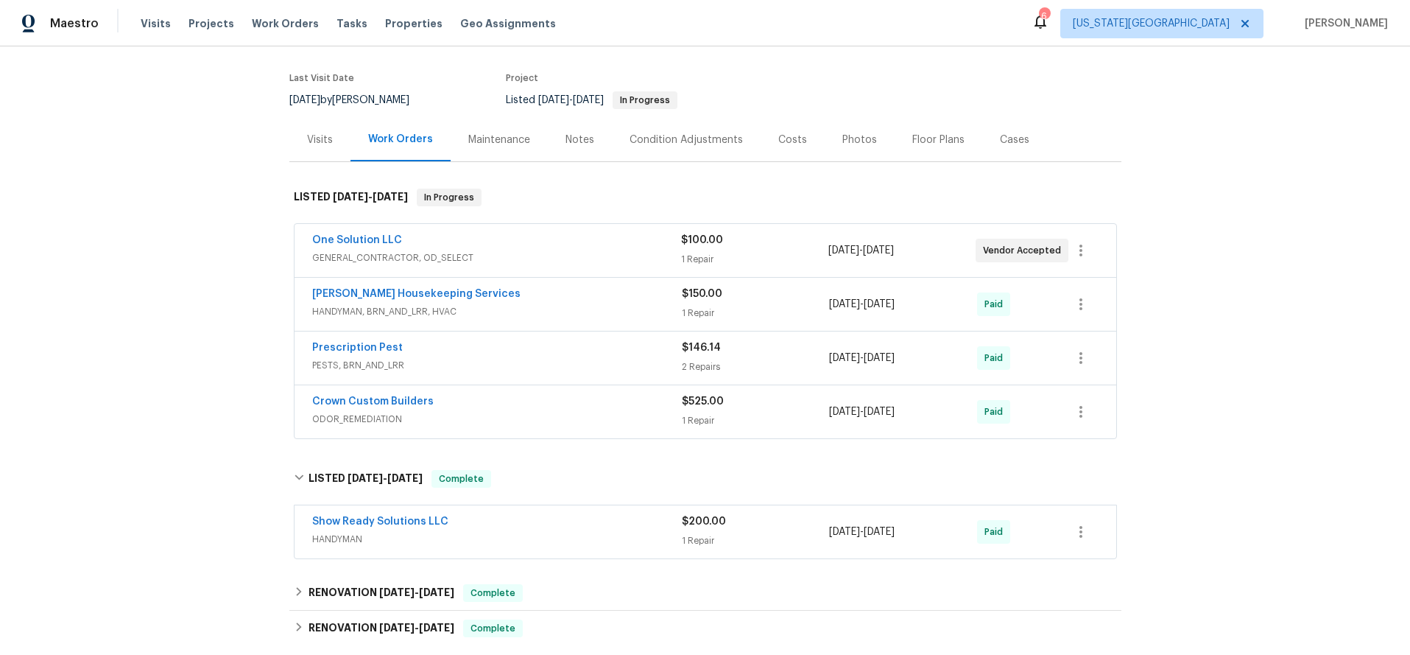
click at [590, 514] on div "Show Ready Solutions LLC" at bounding box center [497, 523] width 370 height 18
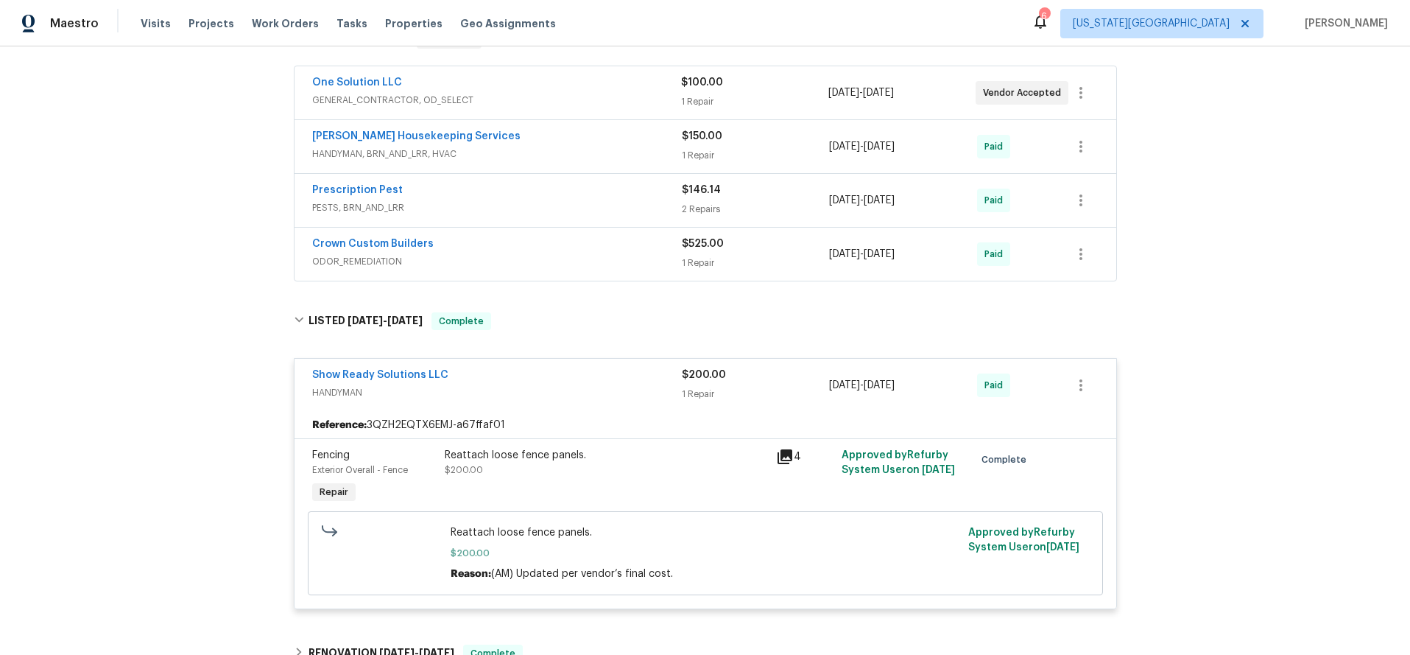
scroll to position [276, 0]
click at [783, 451] on icon at bounding box center [785, 458] width 15 height 15
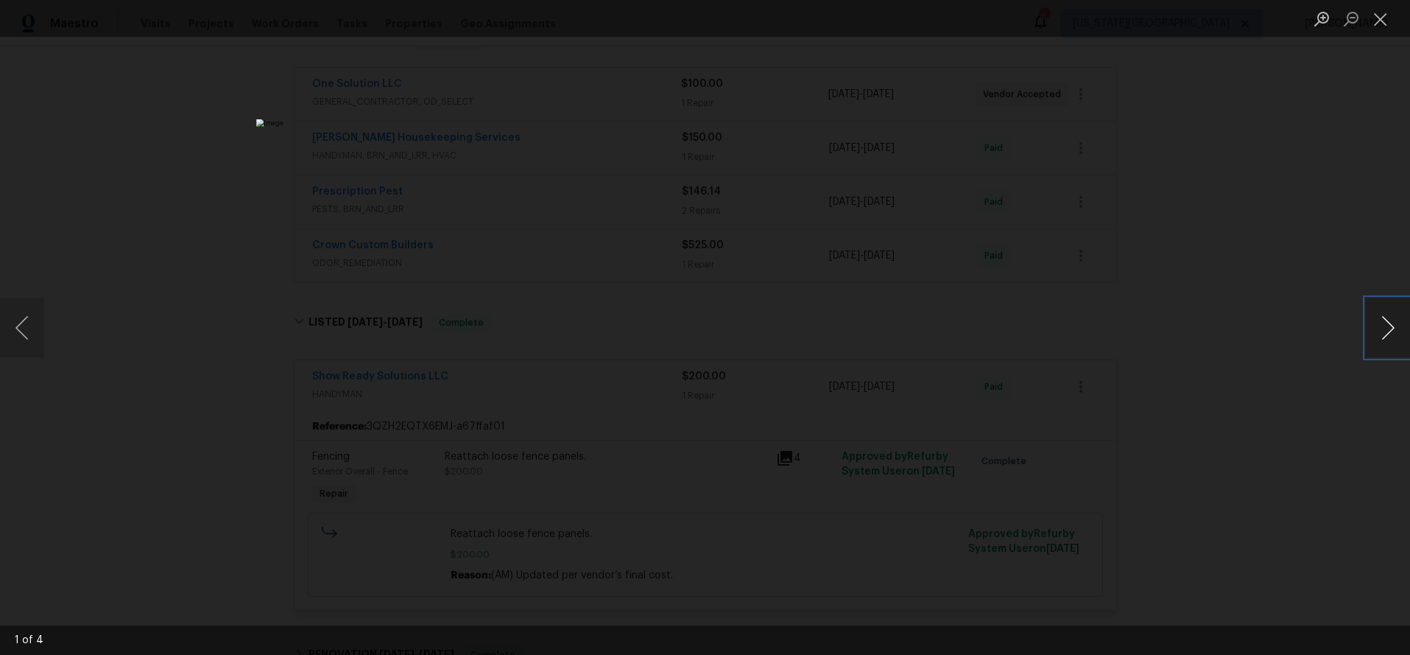
click at [1385, 340] on button "Next image" at bounding box center [1388, 327] width 44 height 59
click at [1323, 331] on div "Lightbox" at bounding box center [705, 327] width 1410 height 655
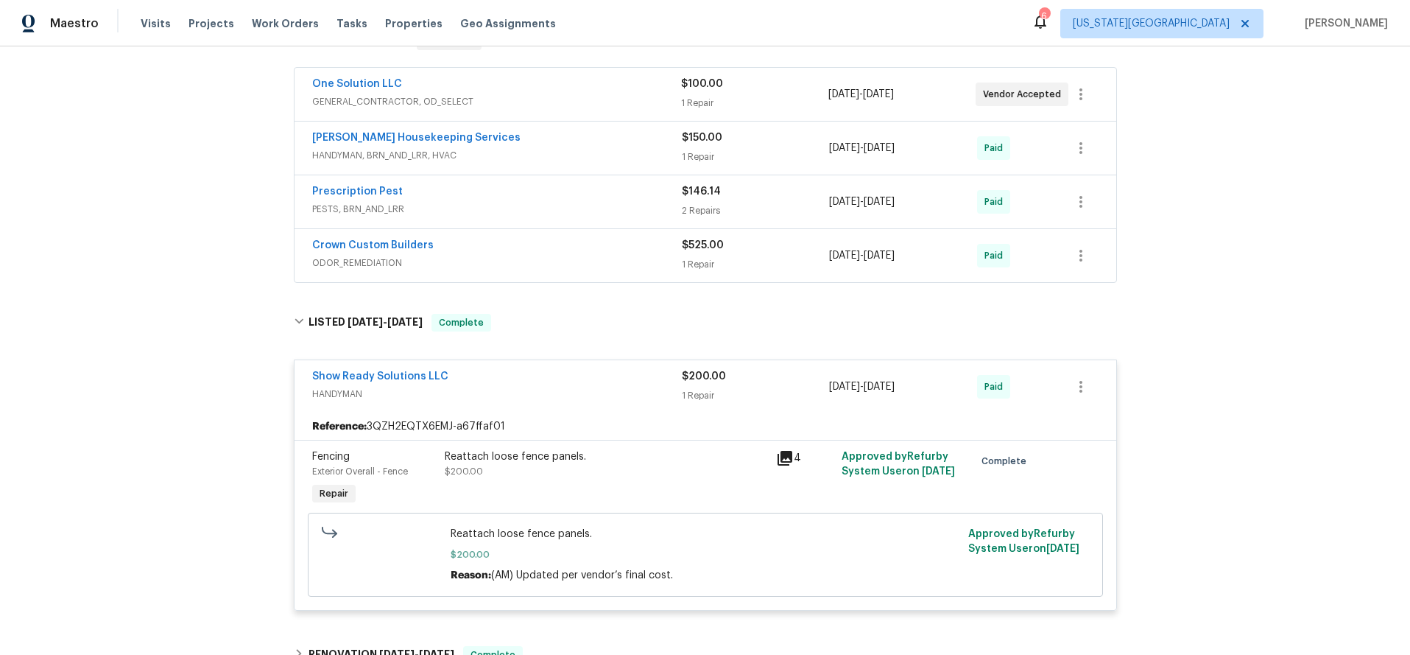
click at [1259, 200] on div "Back to all projects [STREET_ADDRESS][PERSON_NAME][PERSON_NAME] 4 Beds | 2 1/2 …" at bounding box center [705, 350] width 1410 height 608
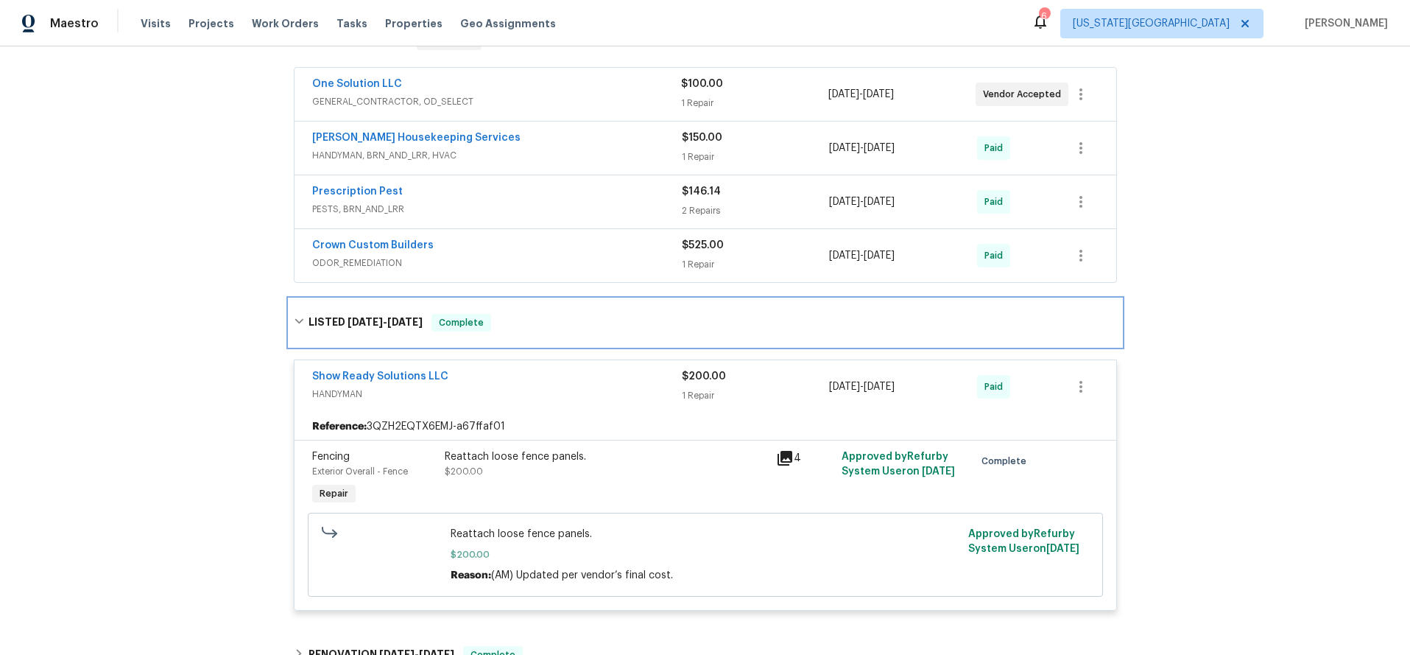
click at [614, 299] on div "LISTED [DATE] - [DATE] Complete" at bounding box center [705, 322] width 832 height 47
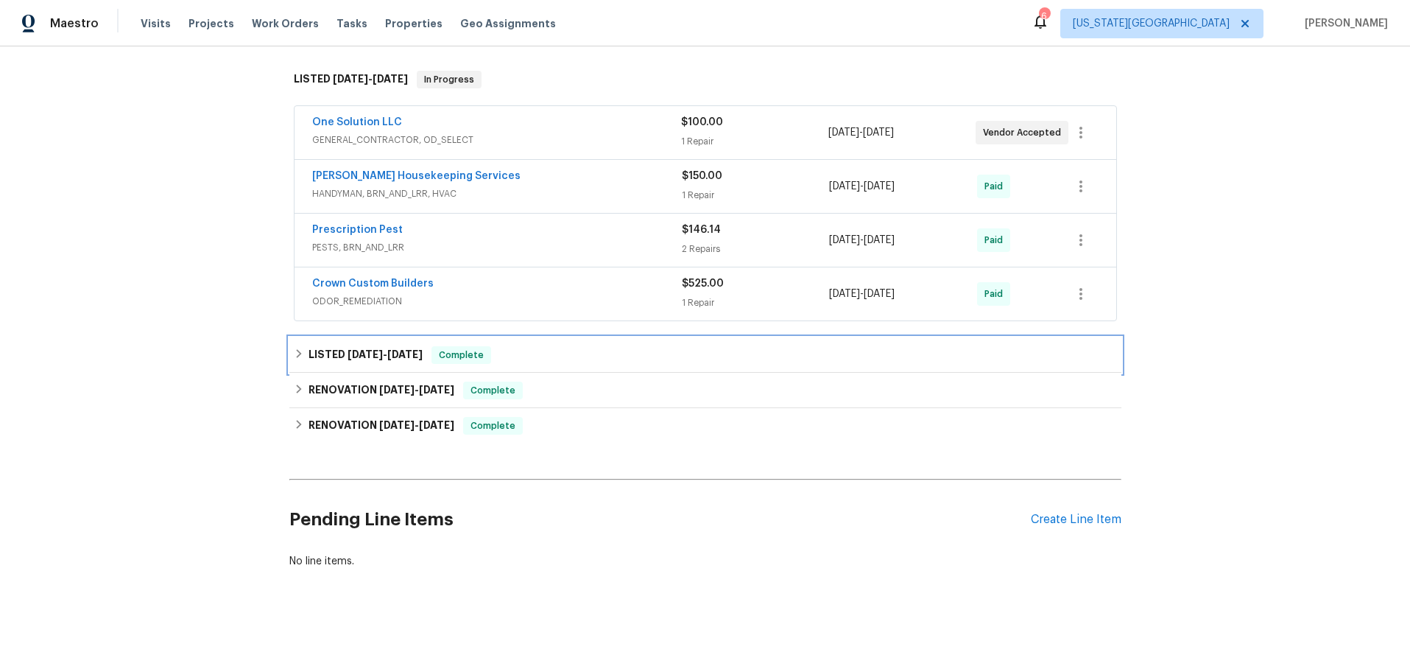
scroll to position [237, 0]
click at [187, 259] on div "Back to all projects [STREET_ADDRESS][PERSON_NAME][PERSON_NAME] 4 Beds | 2 1/2 …" at bounding box center [705, 350] width 1410 height 608
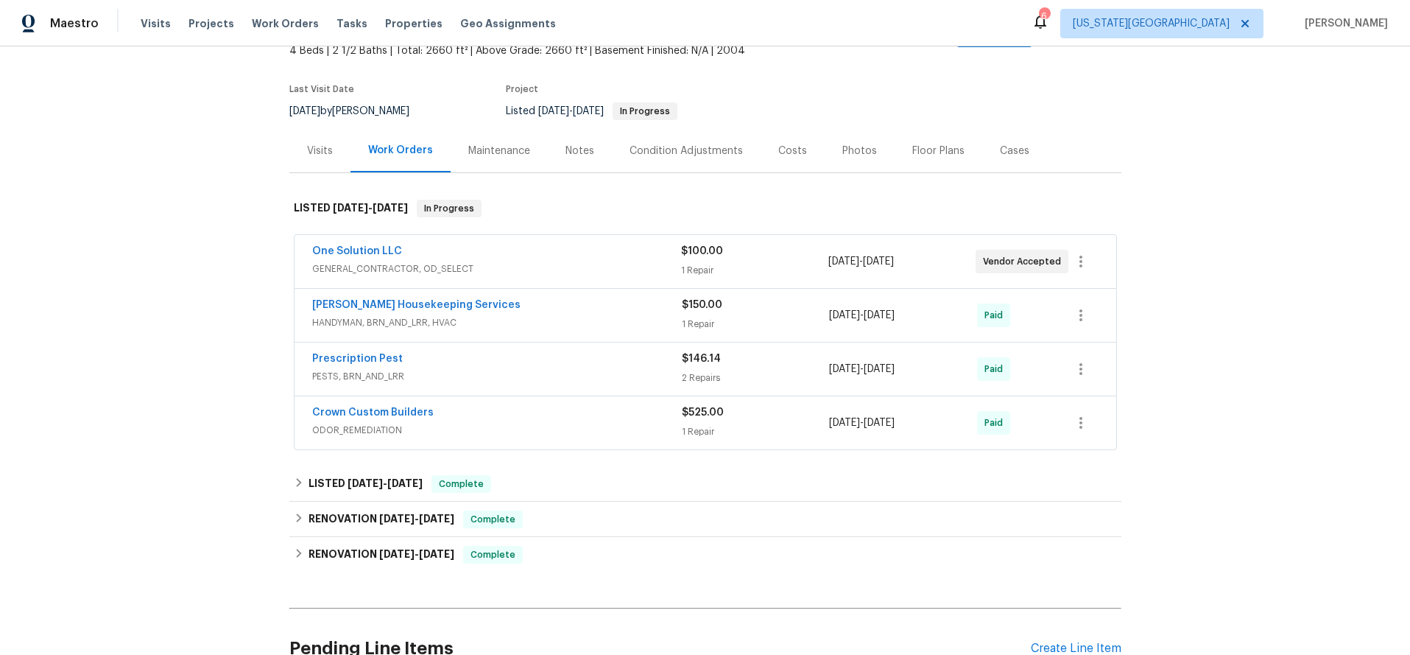
scroll to position [108, 0]
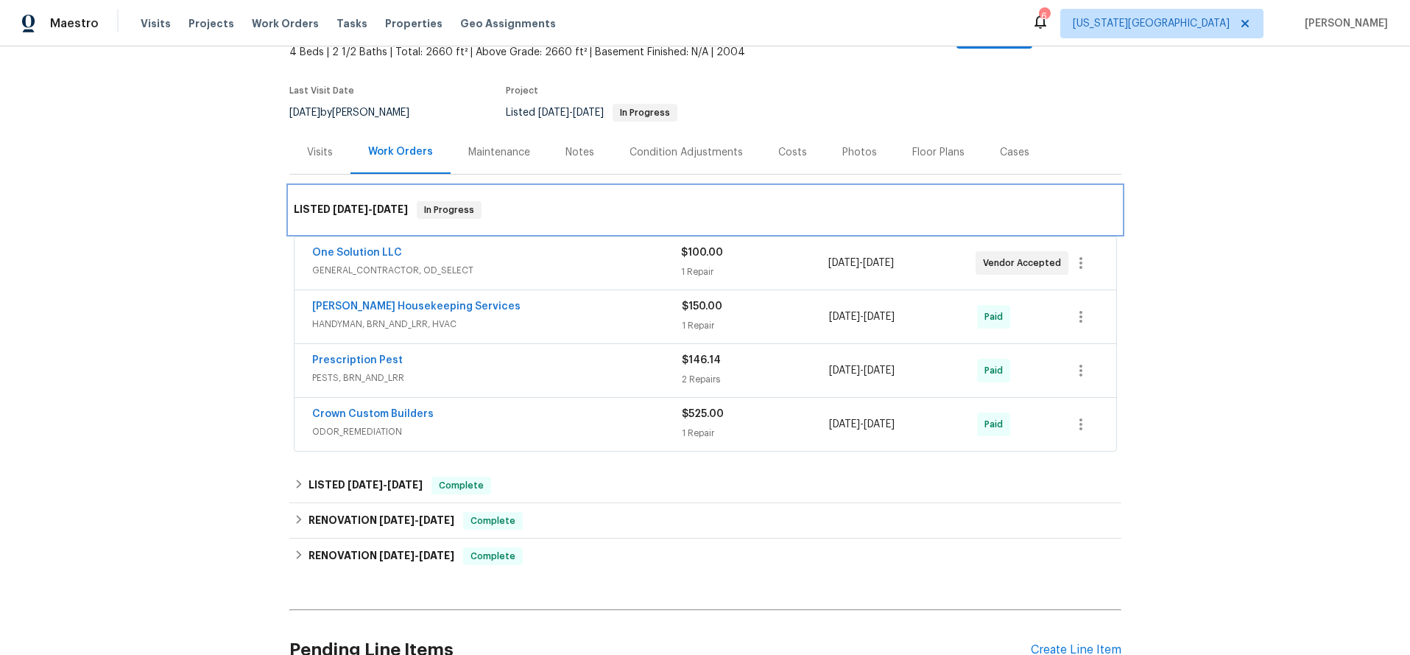
click at [678, 201] on div "LISTED [DATE] - [DATE] In Progress" at bounding box center [705, 210] width 823 height 18
click at [228, 228] on div "Back to all projects [STREET_ADDRESS][PERSON_NAME][PERSON_NAME] 4 Beds | 2 1/2 …" at bounding box center [705, 350] width 1410 height 608
click at [143, 242] on div "Back to all projects [STREET_ADDRESS][PERSON_NAME][PERSON_NAME] 4 Beds | 2 1/2 …" at bounding box center [705, 350] width 1410 height 608
click at [585, 201] on div "LISTED [DATE] - [DATE] In Progress" at bounding box center [705, 210] width 823 height 18
click at [510, 263] on span "GENERAL_CONTRACTOR, OD_SELECT" at bounding box center [496, 270] width 369 height 15
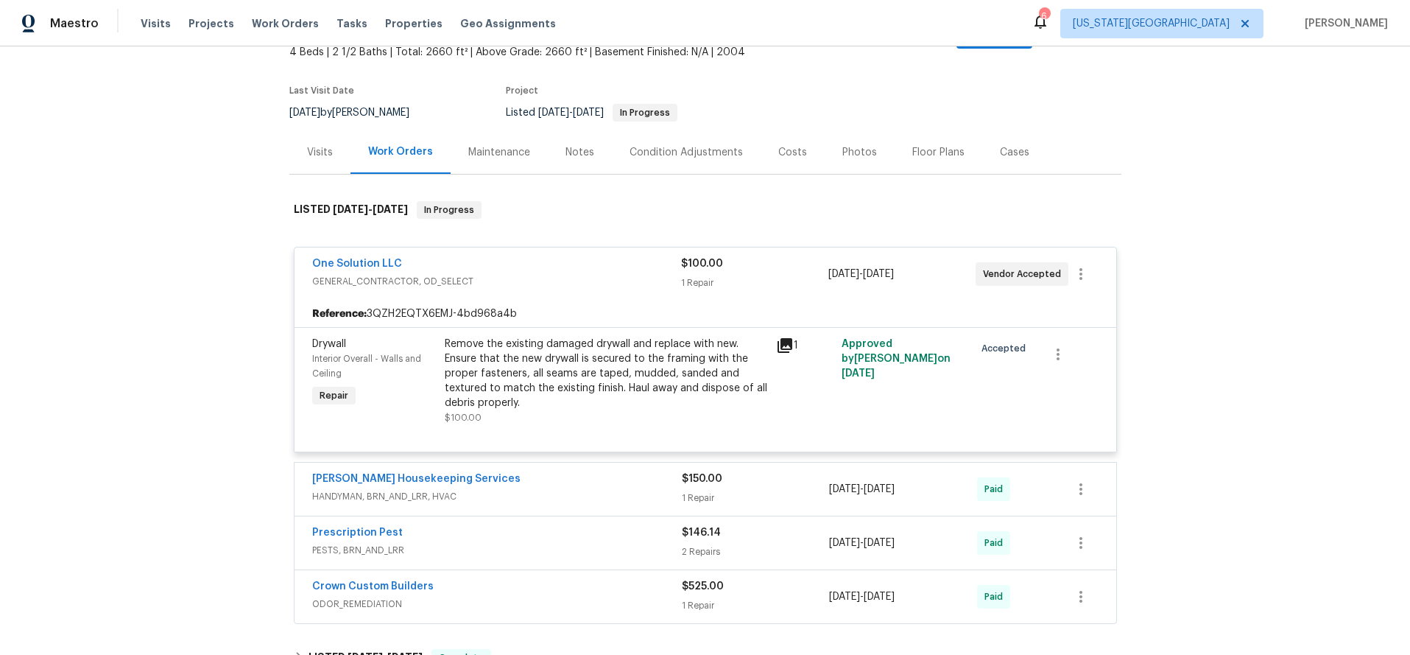
click at [584, 274] on span "GENERAL_CONTRACTOR, OD_SELECT" at bounding box center [496, 281] width 369 height 15
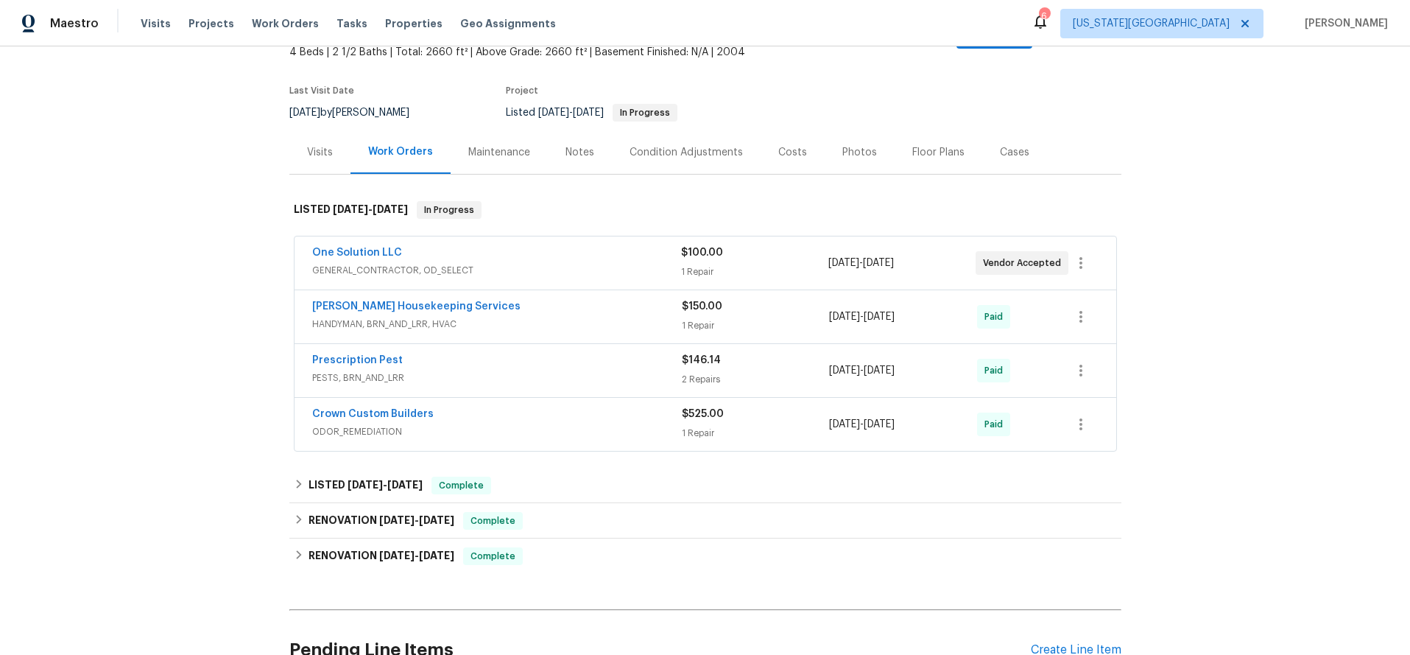
click at [165, 275] on div "Back to all projects [STREET_ADDRESS][PERSON_NAME][PERSON_NAME] 4 Beds | 2 1/2 …" at bounding box center [705, 350] width 1410 height 608
click at [200, 314] on div "Back to all projects [STREET_ADDRESS][PERSON_NAME][PERSON_NAME] 4 Beds | 2 1/2 …" at bounding box center [705, 350] width 1410 height 608
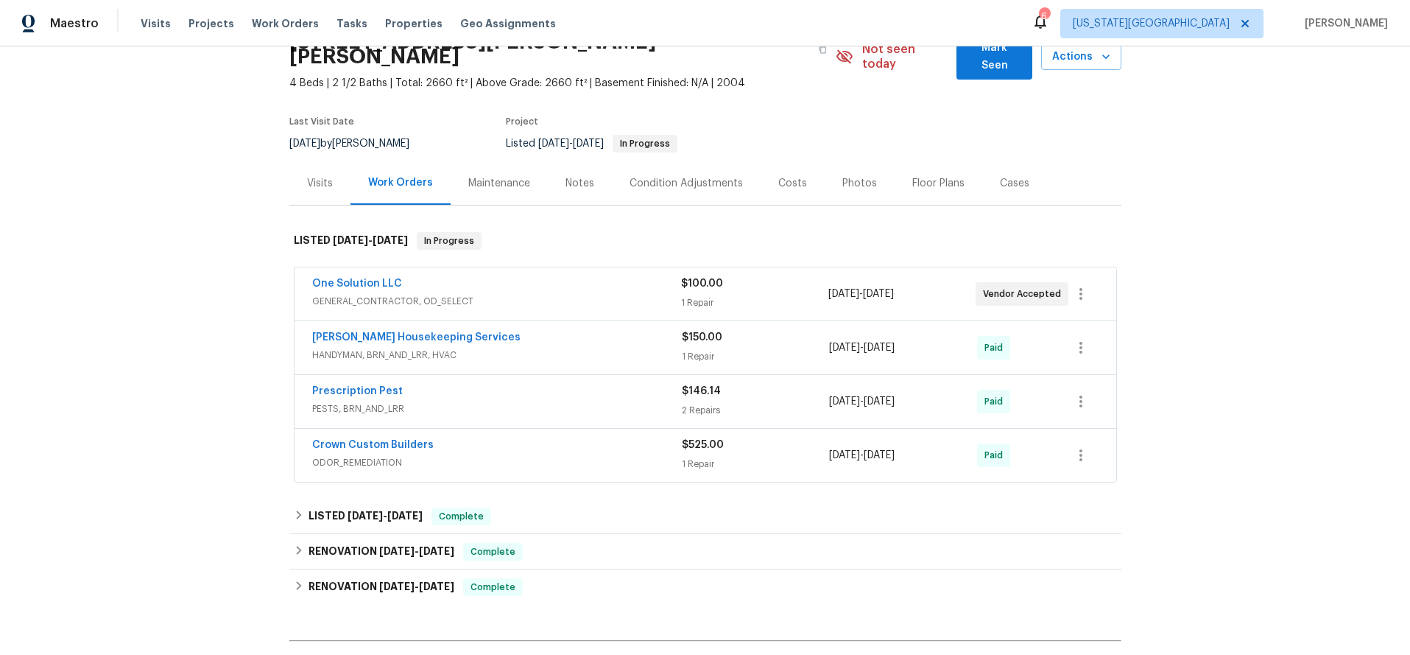
scroll to position [74, 0]
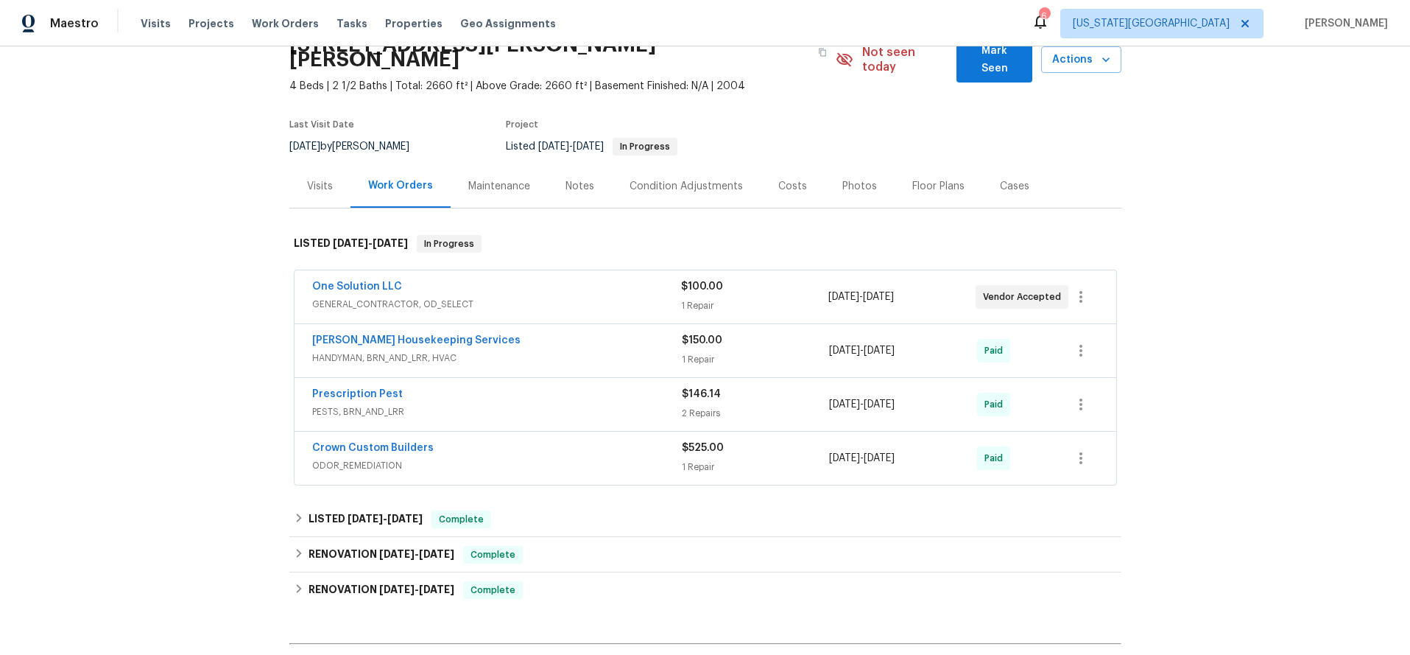
click at [208, 267] on div "Back to all projects [STREET_ADDRESS][PERSON_NAME][PERSON_NAME] 4 Beds | 2 1/2 …" at bounding box center [705, 350] width 1410 height 608
